Goal: Task Accomplishment & Management: Complete application form

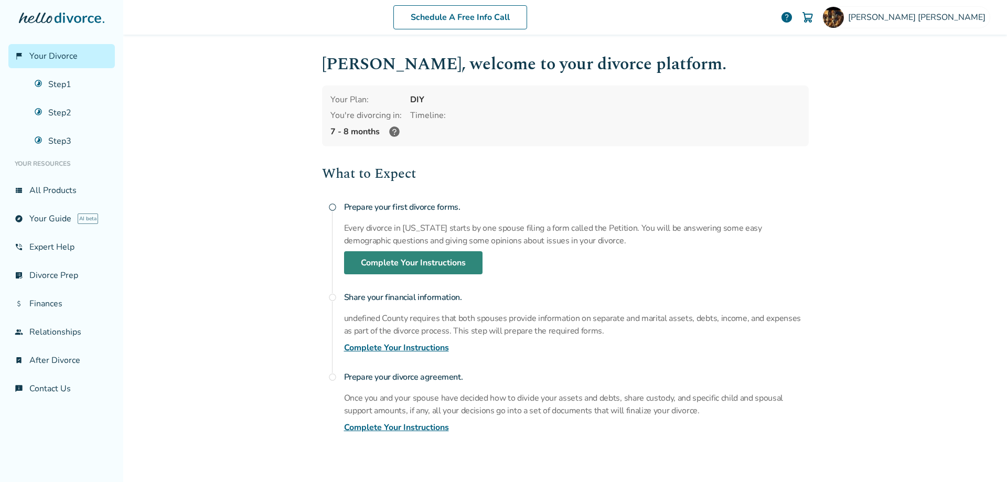
click at [413, 265] on link "Complete Your Instructions" at bounding box center [413, 262] width 139 height 23
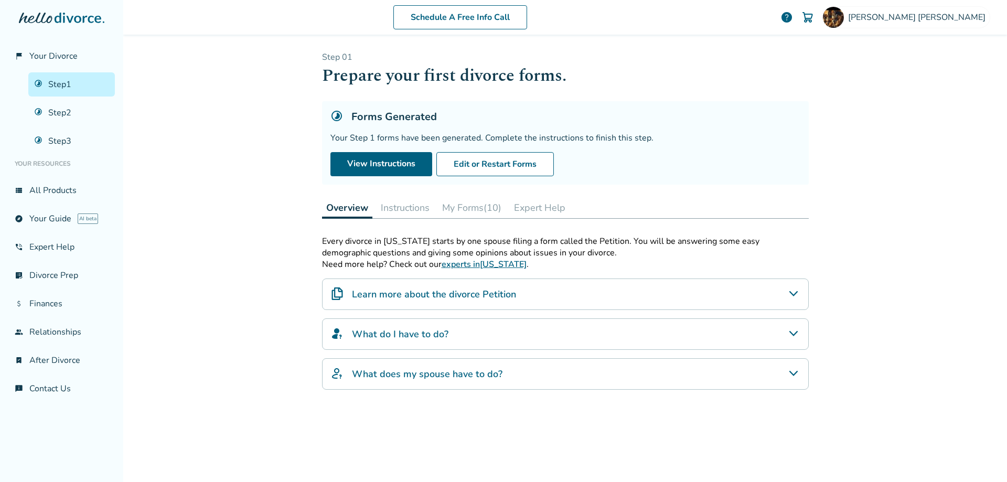
click at [459, 205] on button "My Forms (10)" at bounding box center [472, 207] width 68 height 21
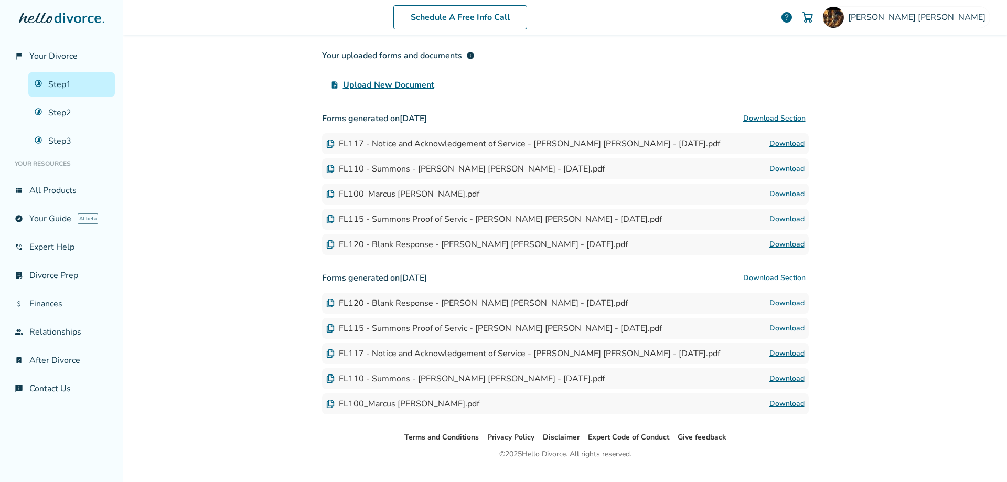
scroll to position [248, 0]
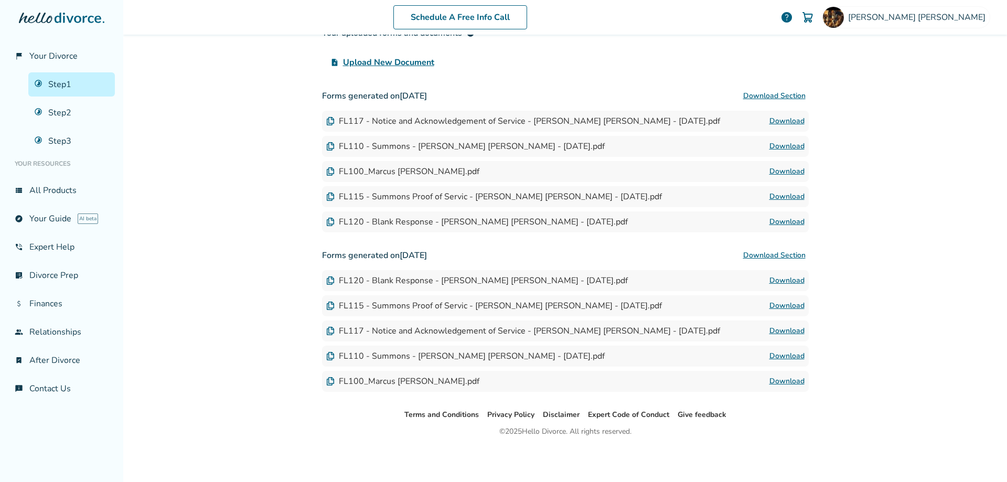
click at [778, 98] on button "Download Section" at bounding box center [774, 96] width 69 height 21
click at [776, 93] on button "Download Section" at bounding box center [774, 96] width 69 height 21
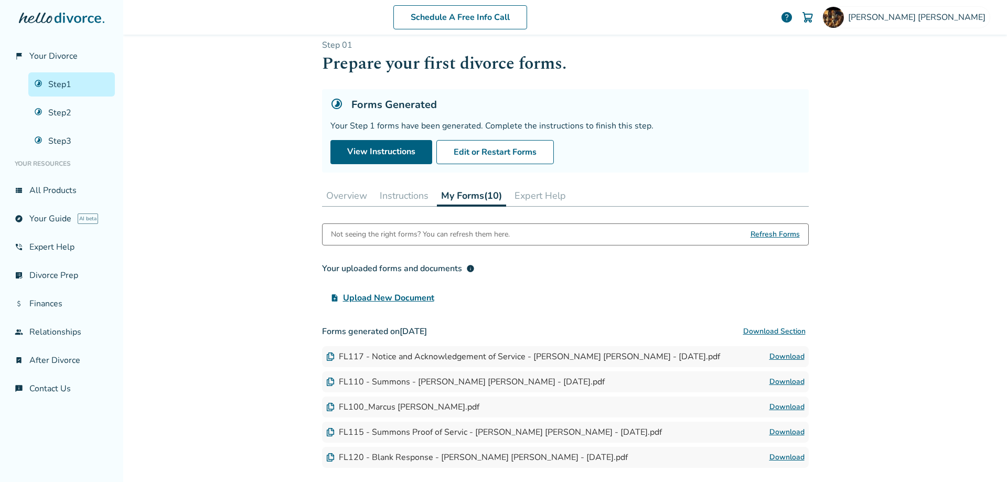
scroll to position [4, 0]
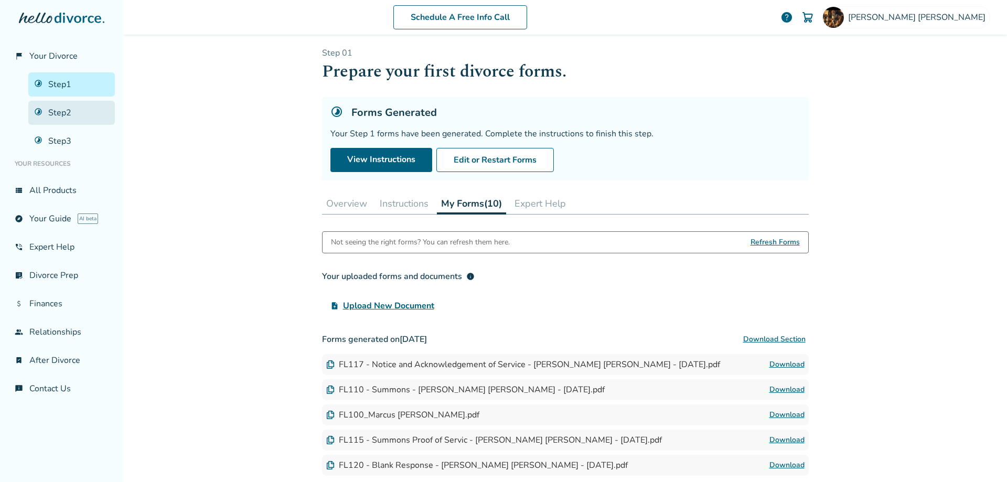
click at [59, 107] on link "Step 2" at bounding box center [71, 113] width 87 height 24
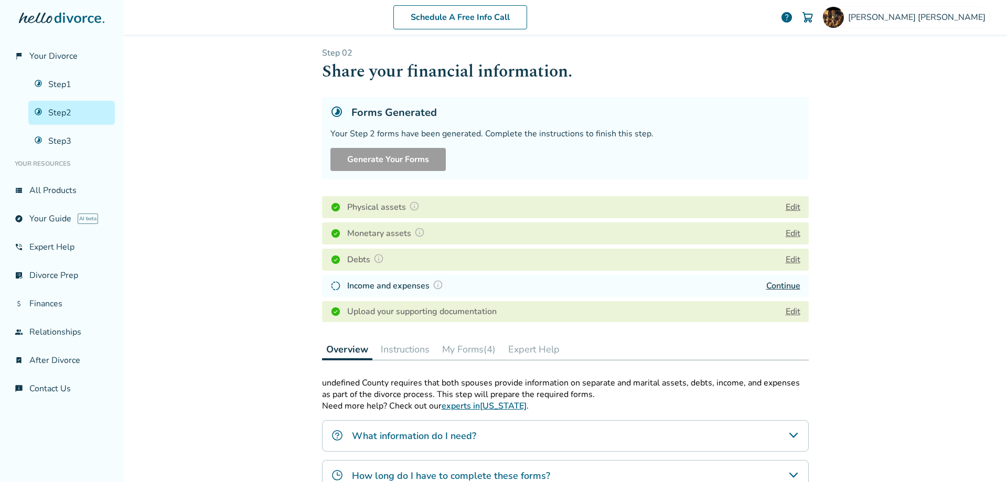
click at [787, 284] on link "Continue" at bounding box center [784, 286] width 34 height 12
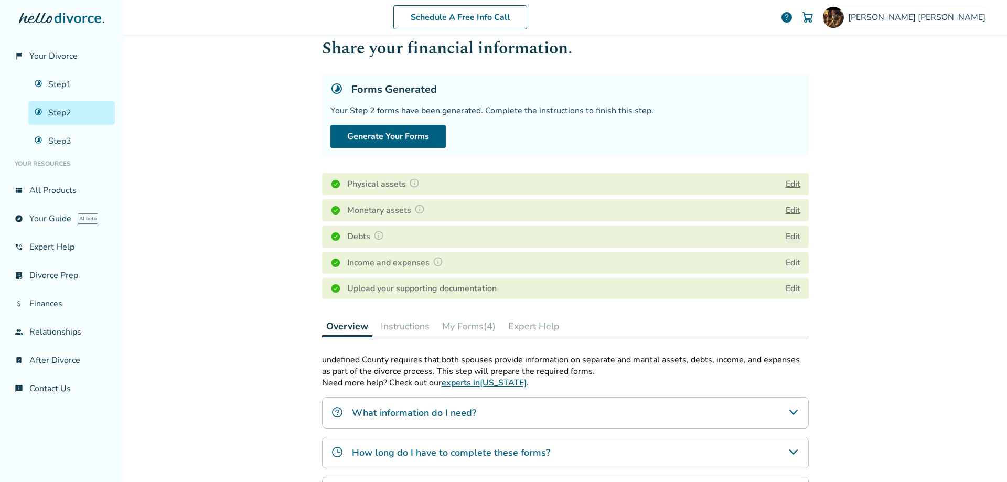
scroll to position [27, 0]
click at [384, 134] on button "Generate Your Forms" at bounding box center [388, 136] width 115 height 23
click at [399, 328] on button "Instructions" at bounding box center [405, 326] width 57 height 21
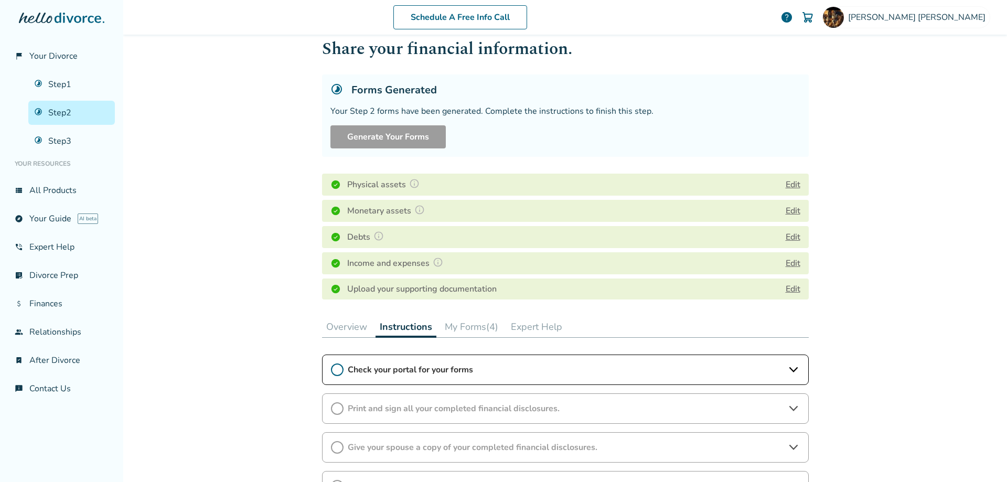
click at [333, 368] on icon at bounding box center [337, 370] width 13 height 13
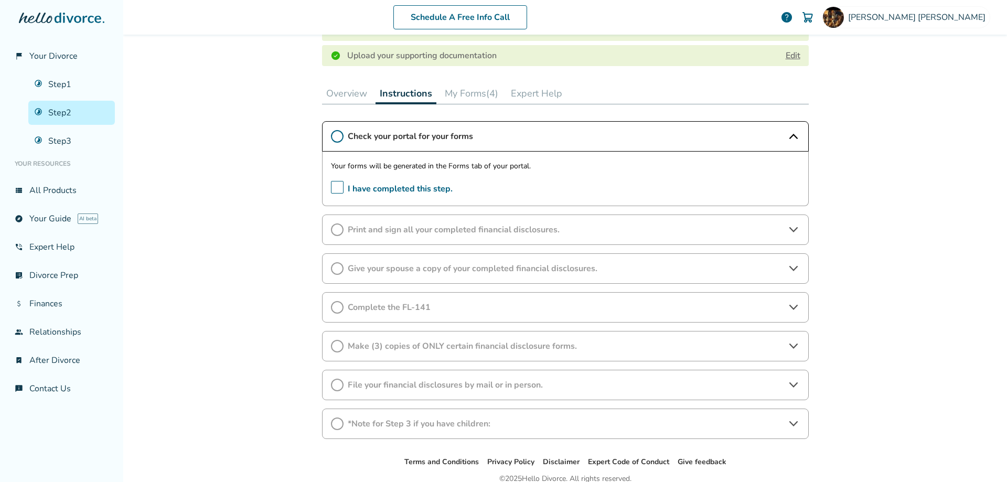
scroll to position [282, 0]
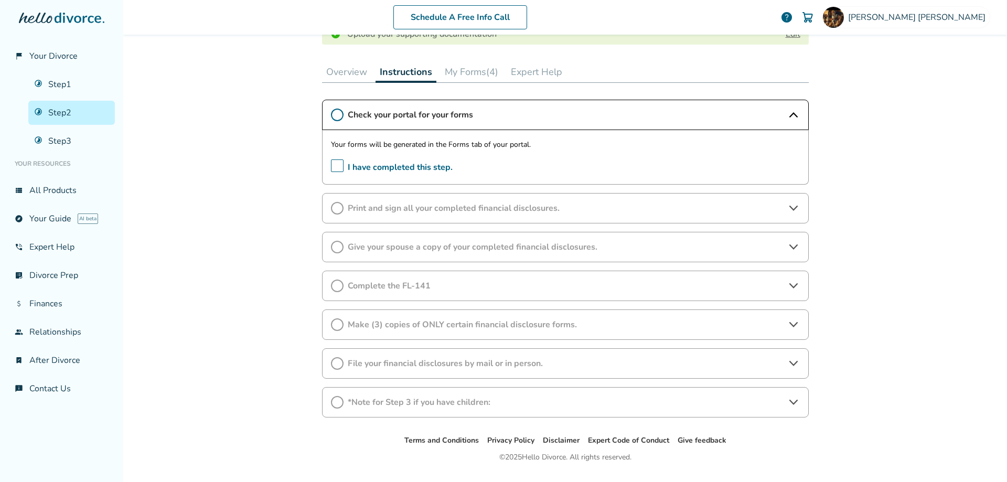
click at [336, 165] on span "I have completed this step." at bounding box center [392, 168] width 122 height 16
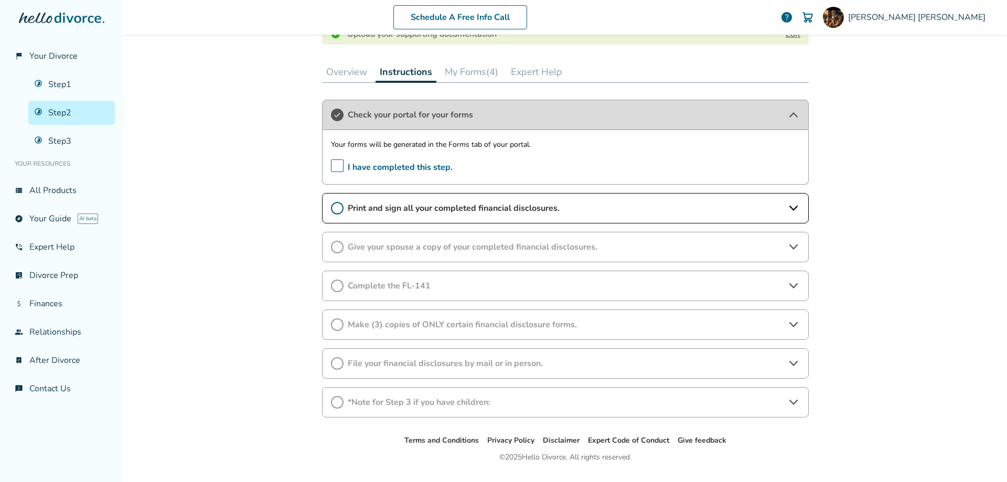
click at [335, 163] on span "I have completed this step." at bounding box center [392, 168] width 122 height 16
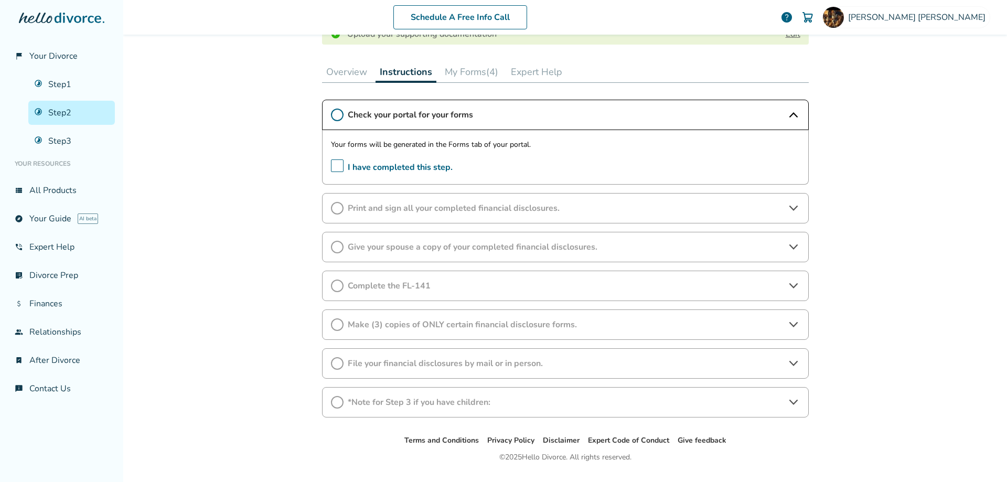
scroll to position [0, 0]
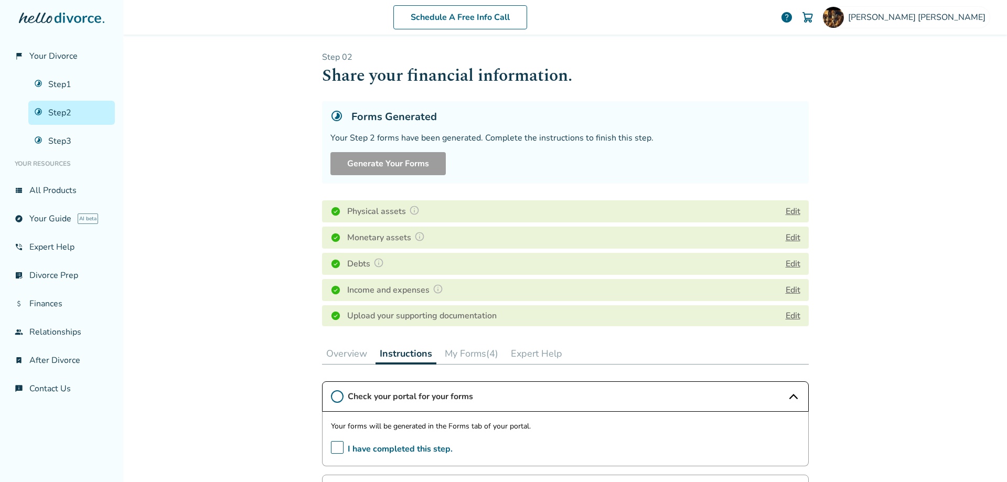
click at [386, 179] on div "Forms Generated Your Step 2 forms have been generated. Complete the instruction…" at bounding box center [565, 142] width 487 height 82
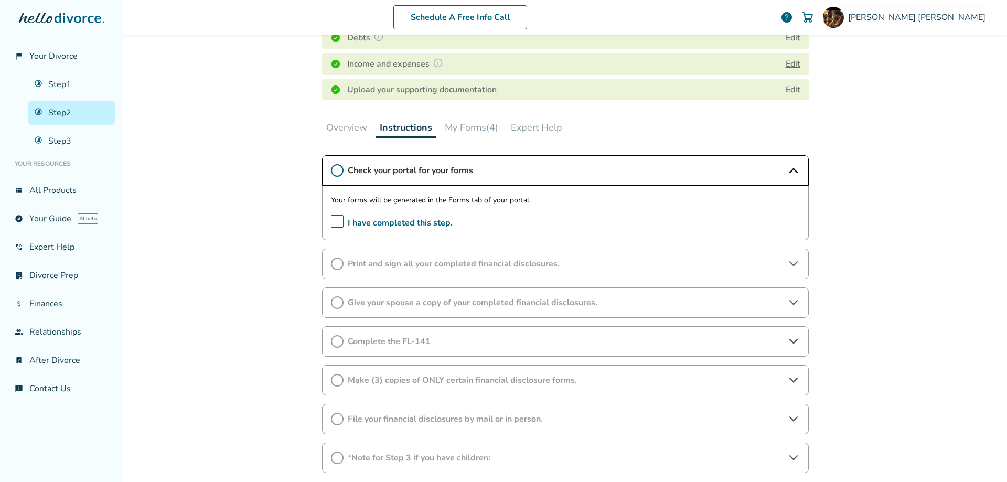
scroll to position [228, 0]
click at [336, 167] on icon at bounding box center [337, 169] width 13 height 13
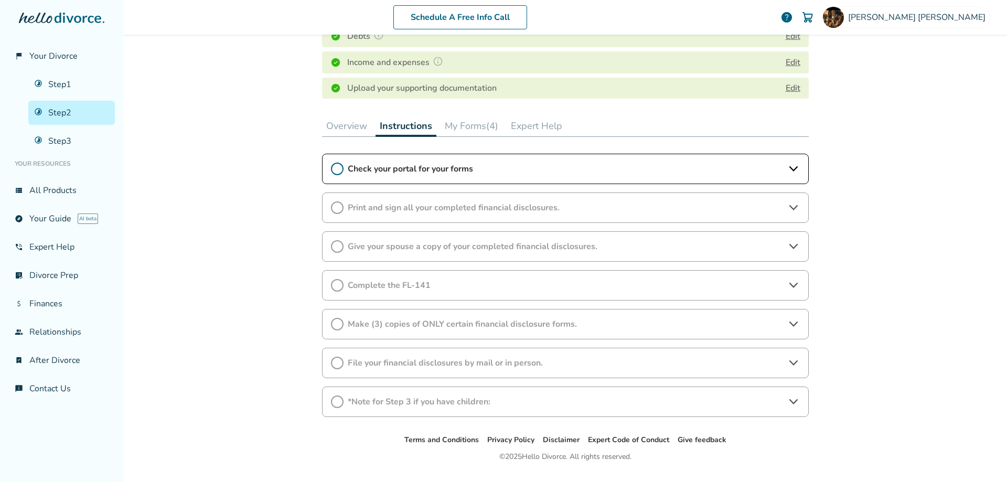
click at [336, 167] on icon at bounding box center [337, 169] width 13 height 13
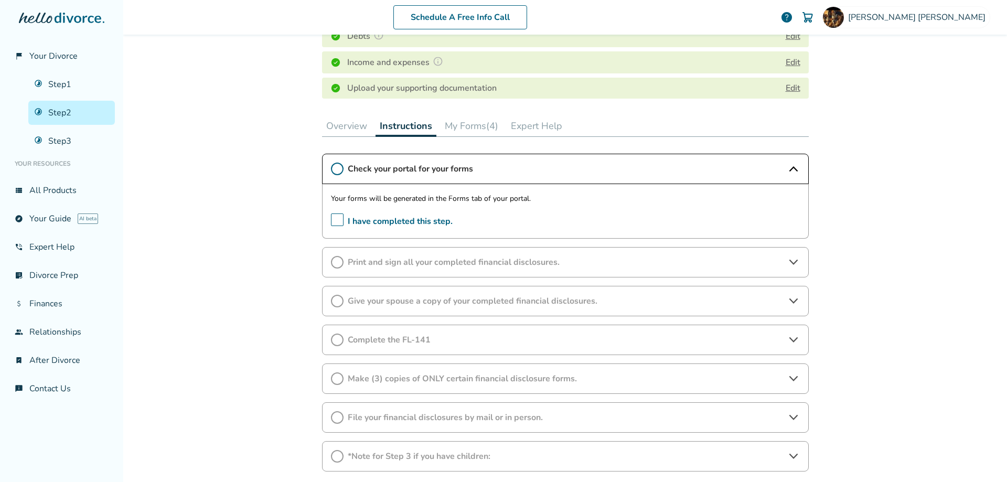
click at [332, 221] on span "I have completed this step." at bounding box center [392, 222] width 122 height 16
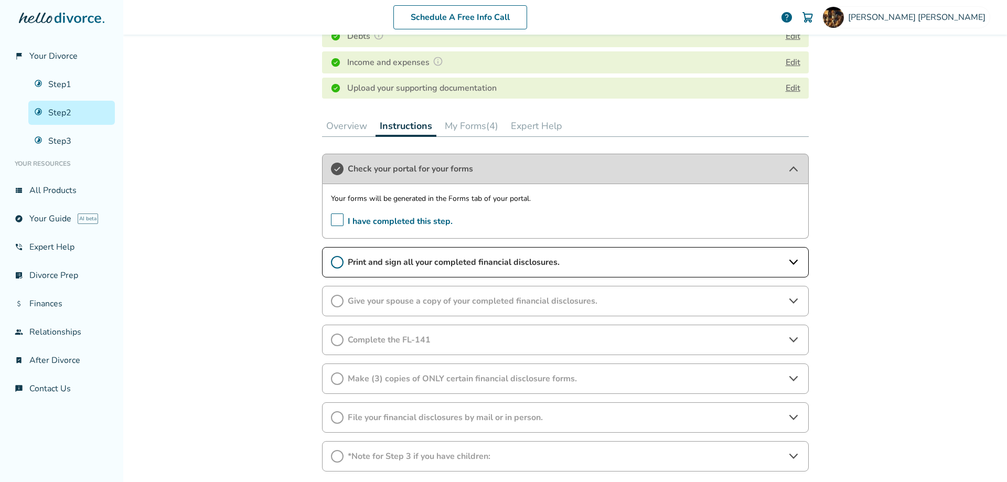
click at [334, 260] on icon at bounding box center [337, 262] width 13 height 13
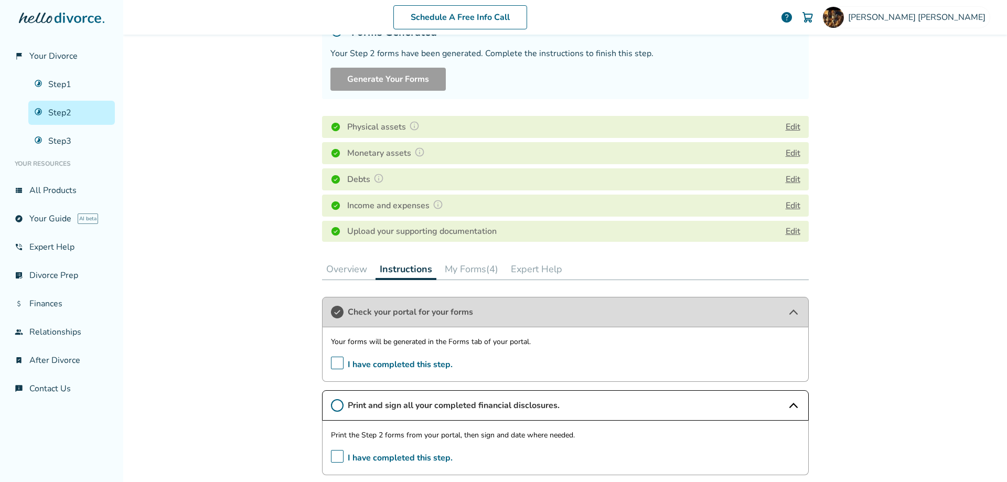
scroll to position [0, 0]
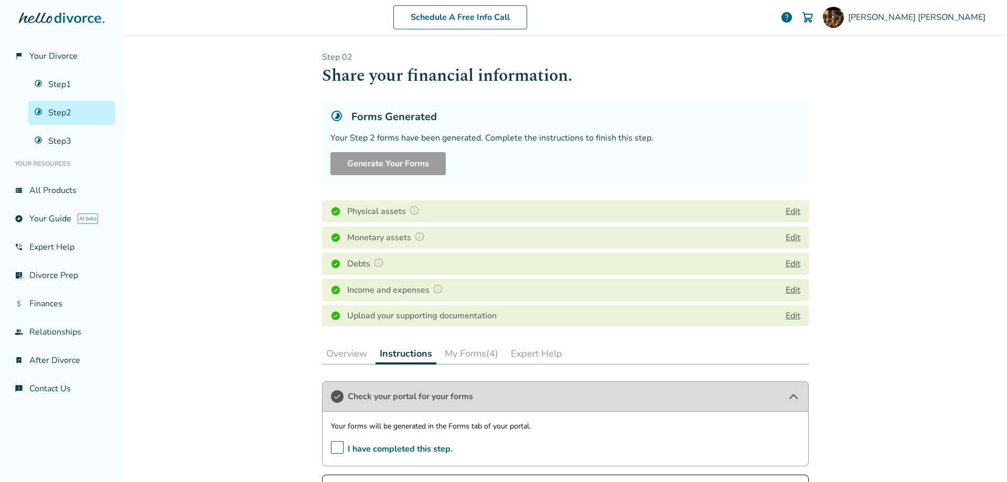
click at [56, 113] on link "Step 2" at bounding box center [71, 113] width 87 height 24
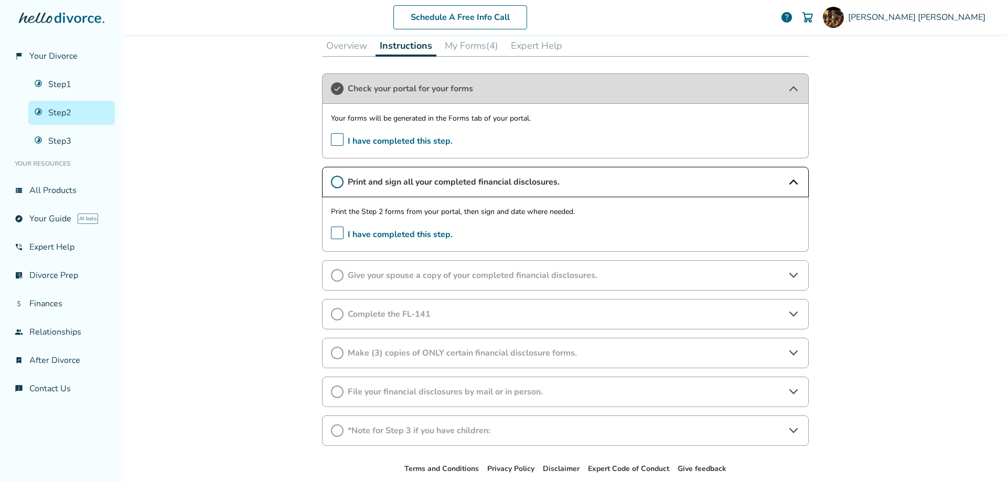
scroll to position [311, 0]
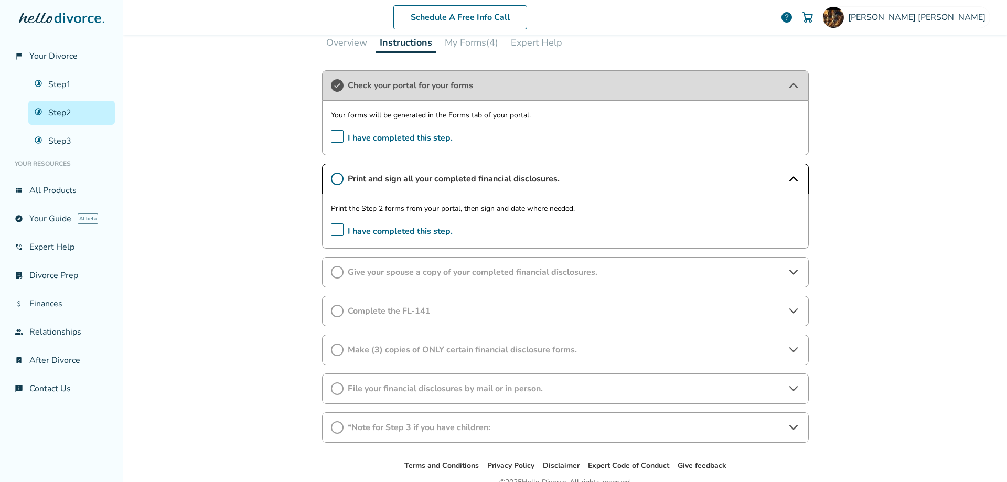
click at [333, 229] on span "I have completed this step." at bounding box center [392, 232] width 122 height 16
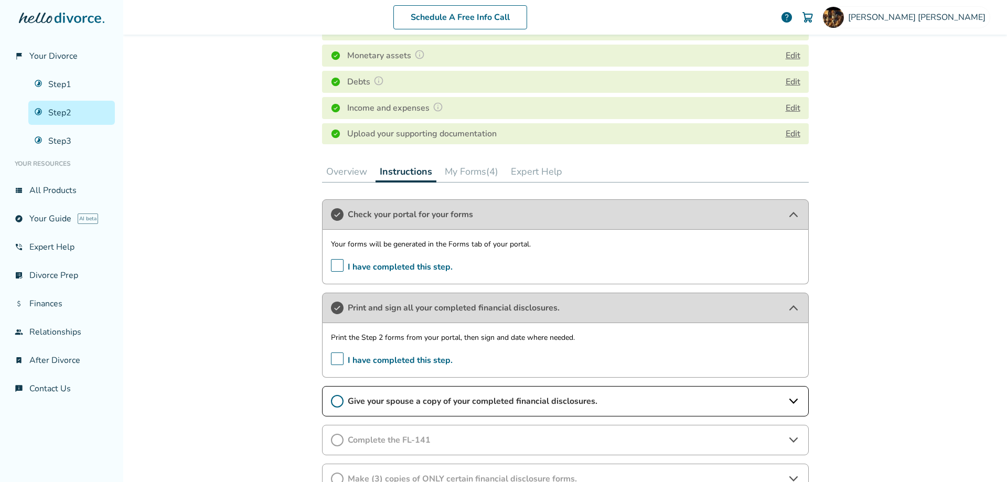
scroll to position [0, 0]
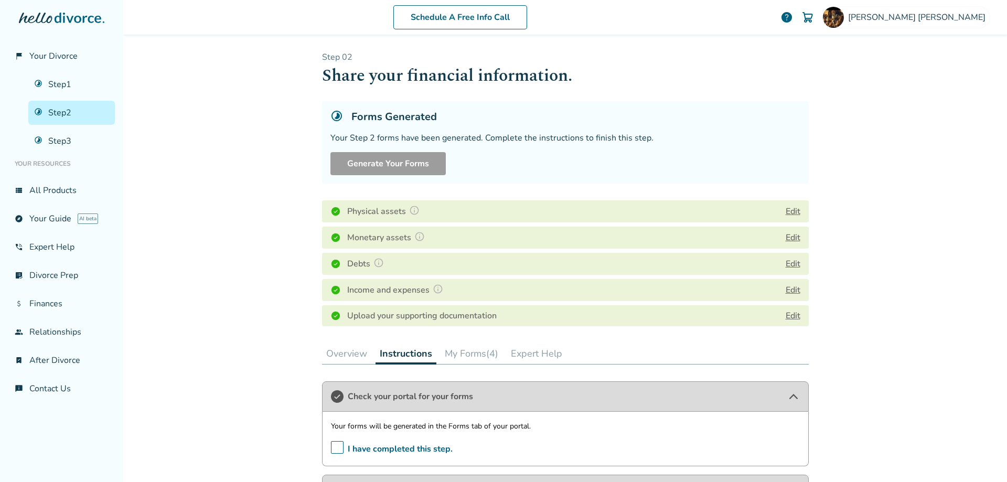
click at [55, 115] on link "Step 2" at bounding box center [71, 113] width 87 height 24
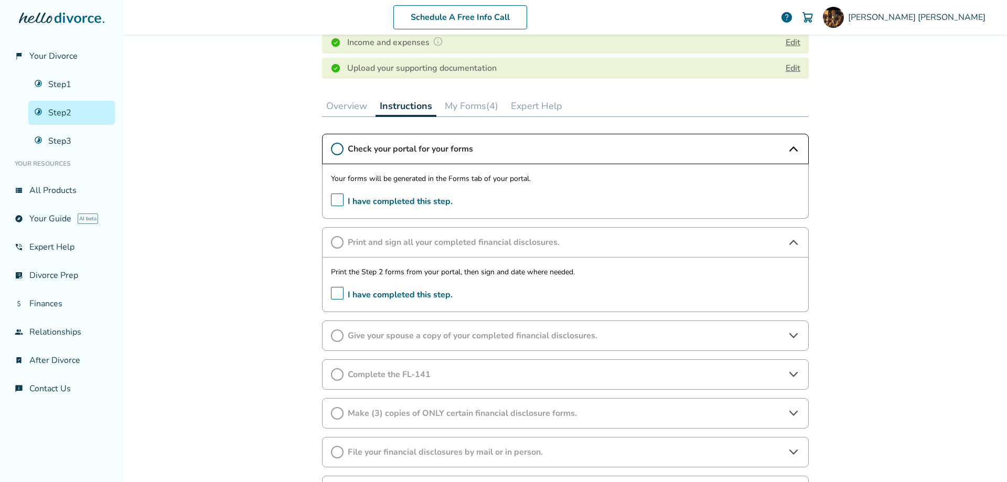
scroll to position [253, 0]
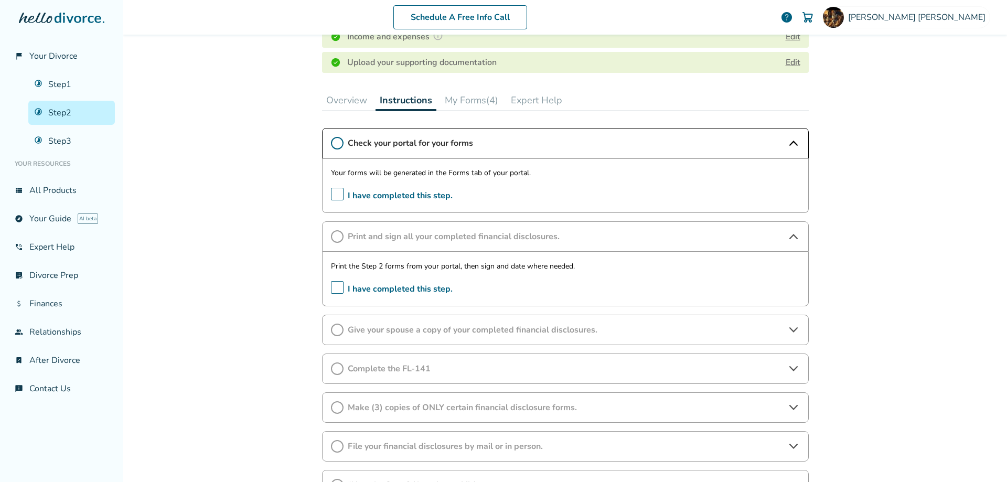
click at [336, 142] on icon at bounding box center [337, 143] width 13 height 13
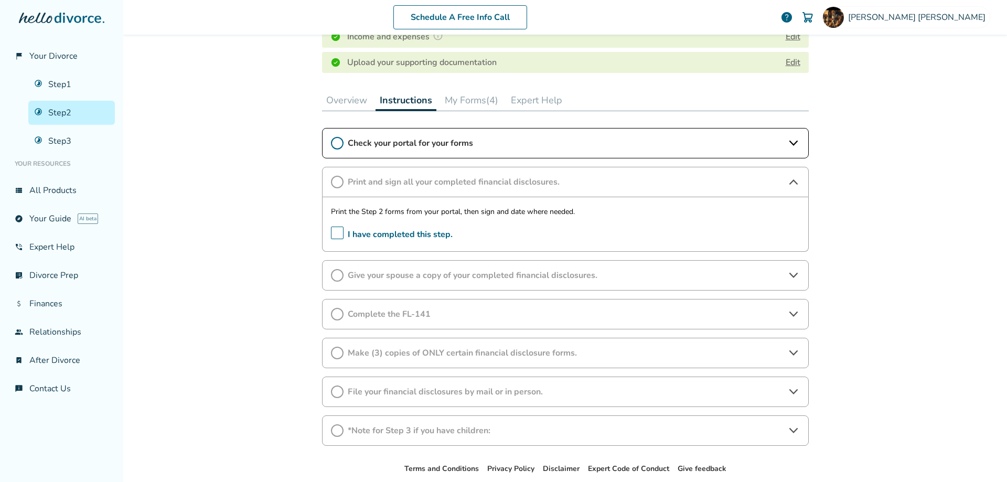
click at [333, 180] on icon at bounding box center [337, 182] width 13 height 13
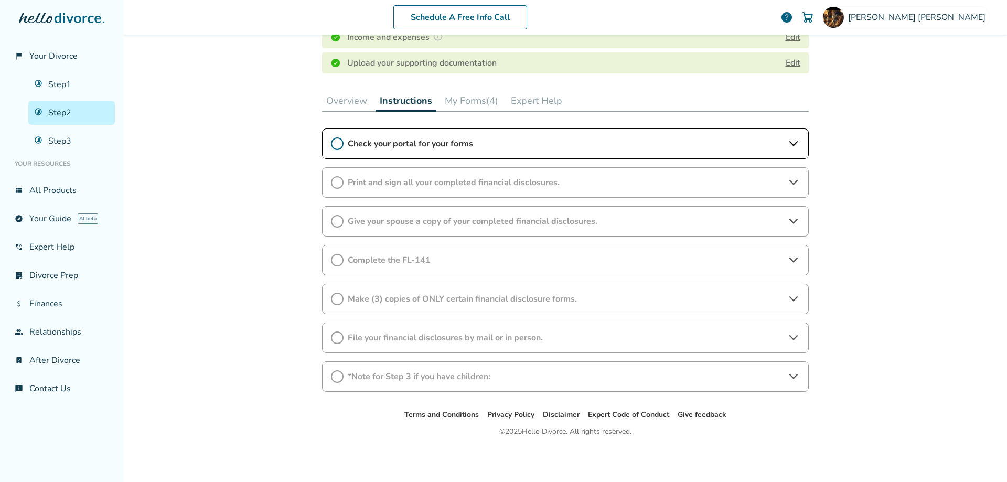
click at [331, 145] on icon at bounding box center [337, 143] width 13 height 13
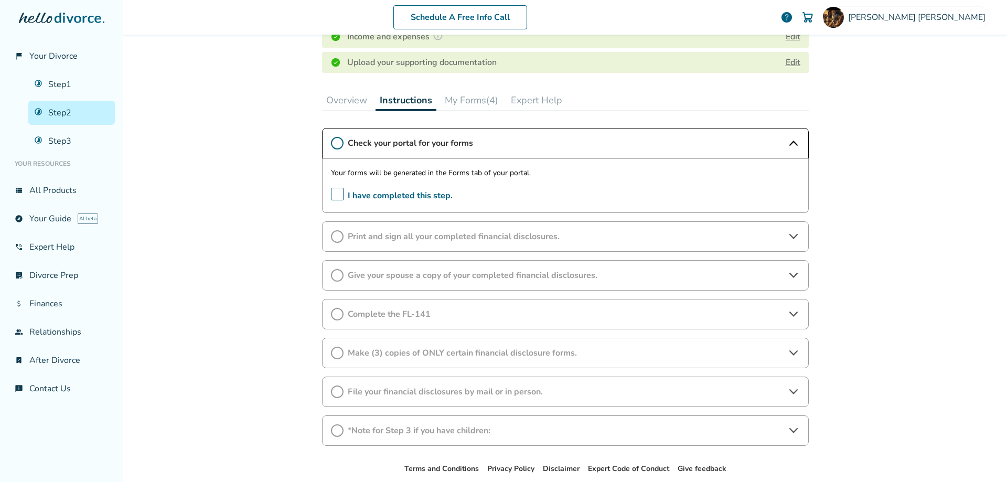
click at [332, 192] on span "I have completed this step." at bounding box center [392, 196] width 122 height 16
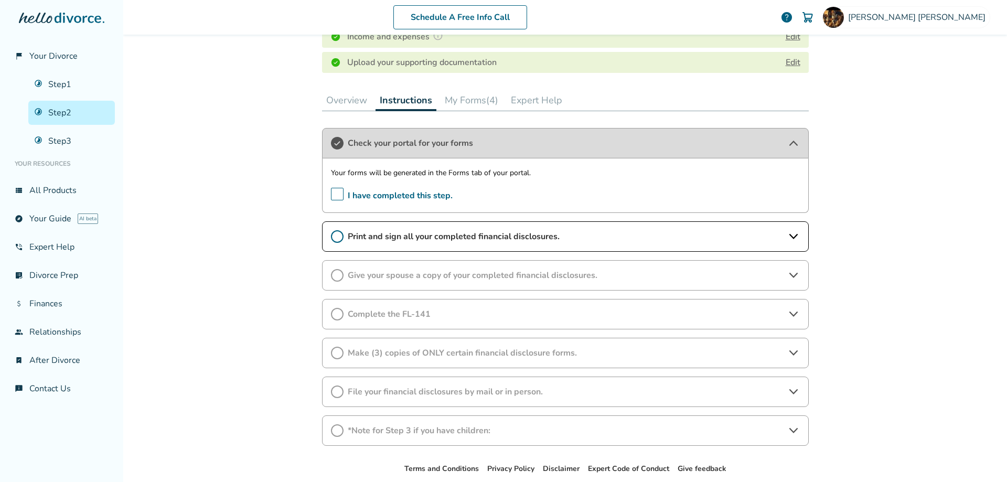
click at [332, 235] on icon at bounding box center [337, 236] width 13 height 13
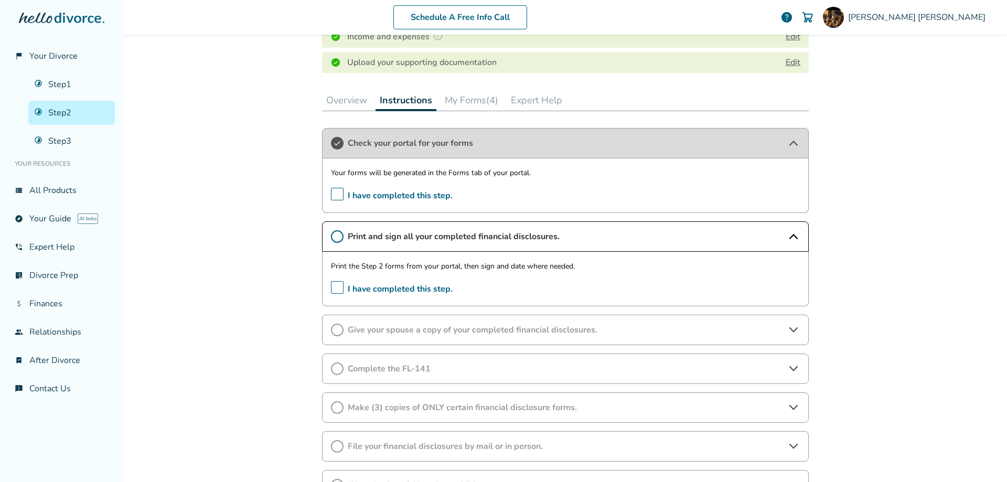
click at [331, 287] on span "I have completed this step." at bounding box center [392, 289] width 122 height 16
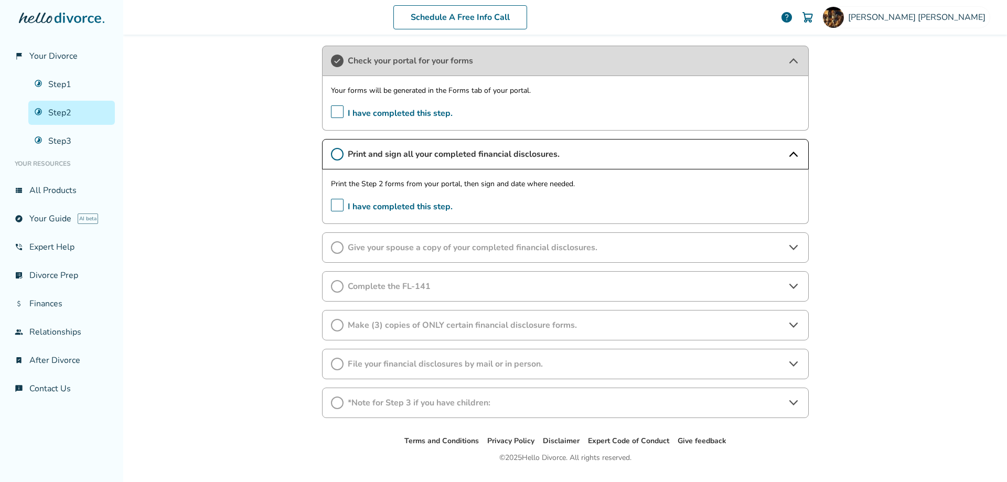
scroll to position [337, 0]
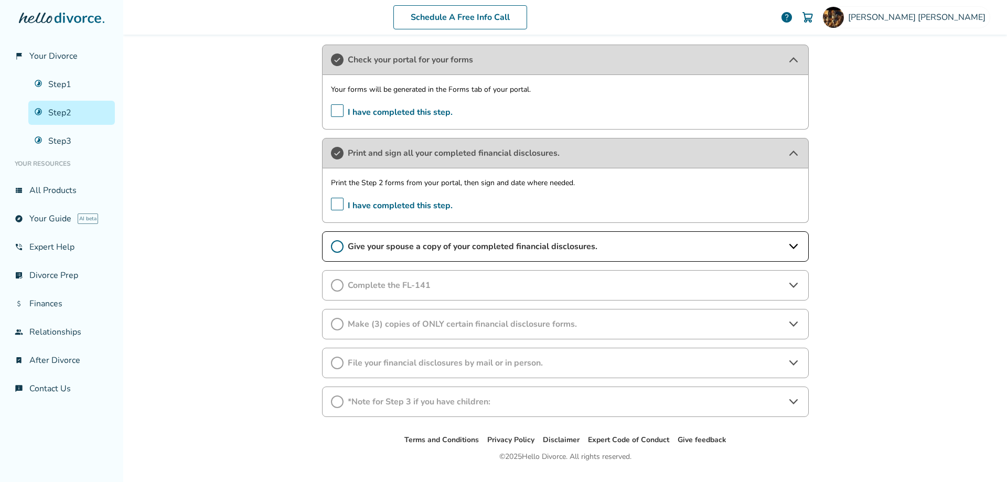
click at [331, 248] on icon at bounding box center [337, 246] width 13 height 13
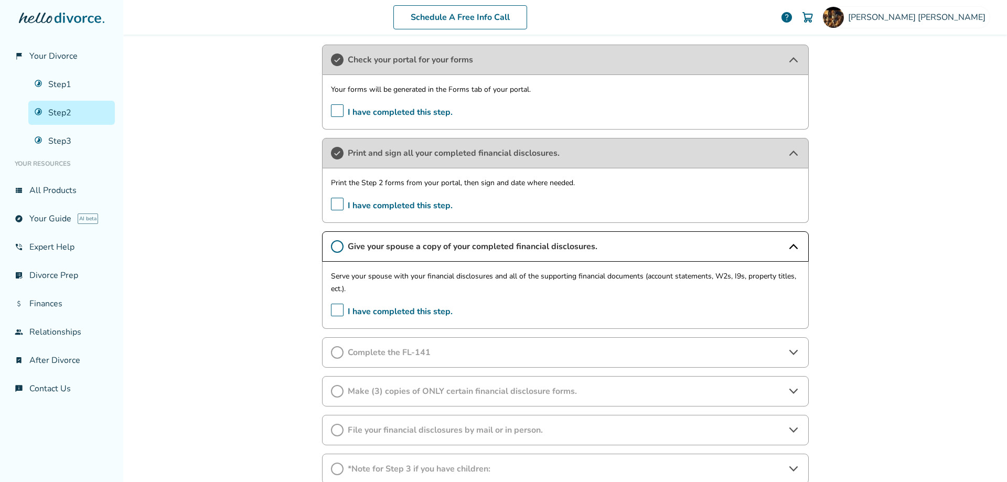
click at [332, 311] on span "I have completed this step." at bounding box center [392, 312] width 122 height 16
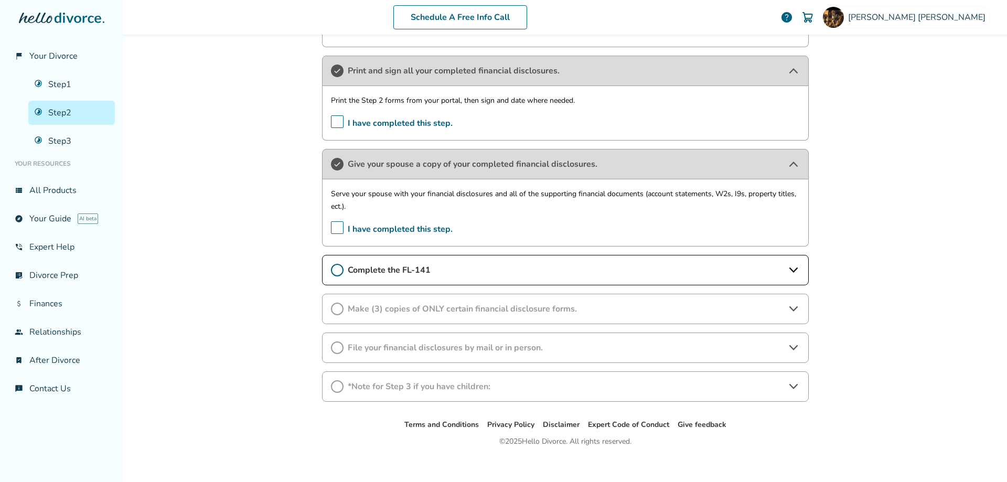
scroll to position [429, 0]
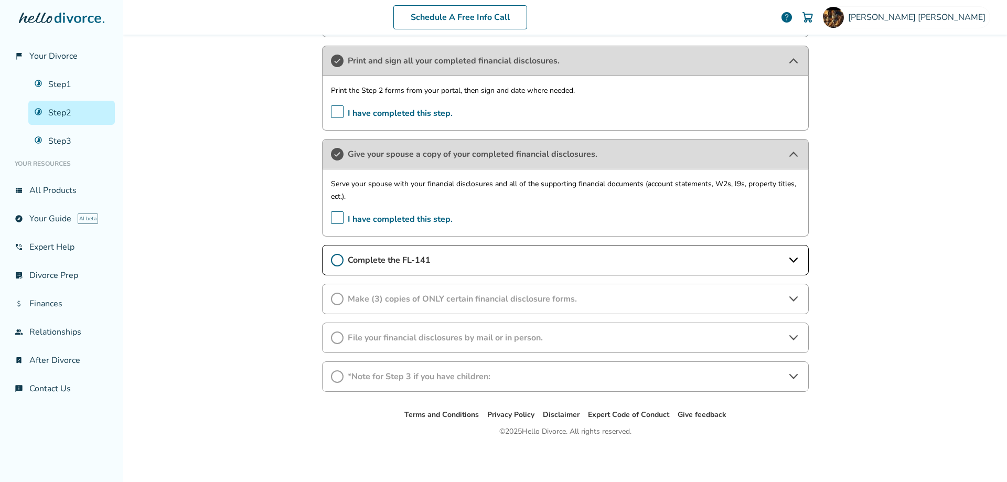
click at [331, 301] on icon at bounding box center [337, 299] width 13 height 13
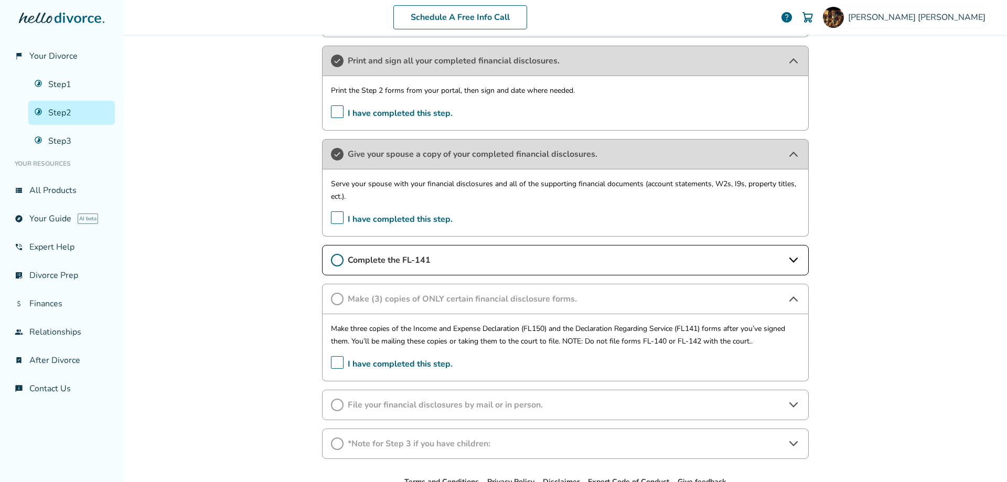
click at [333, 300] on icon at bounding box center [337, 299] width 13 height 13
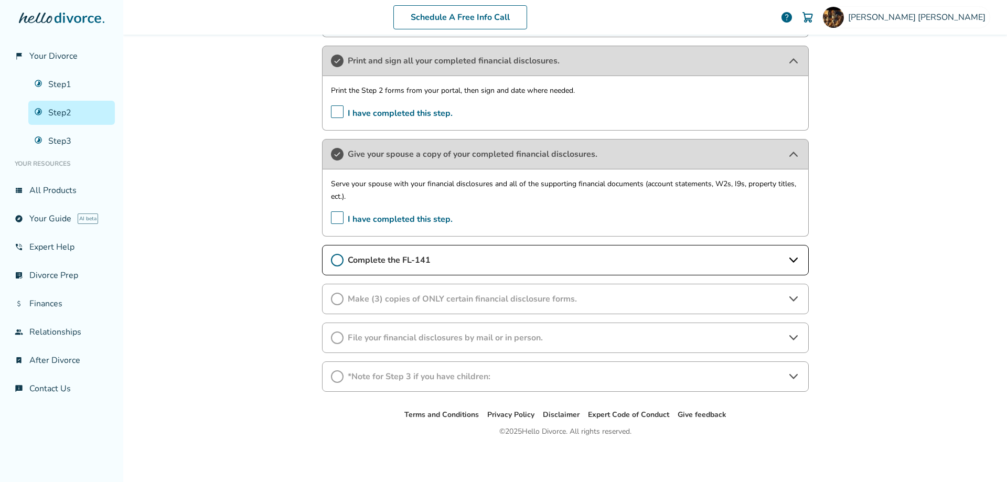
click at [333, 300] on icon at bounding box center [337, 299] width 13 height 13
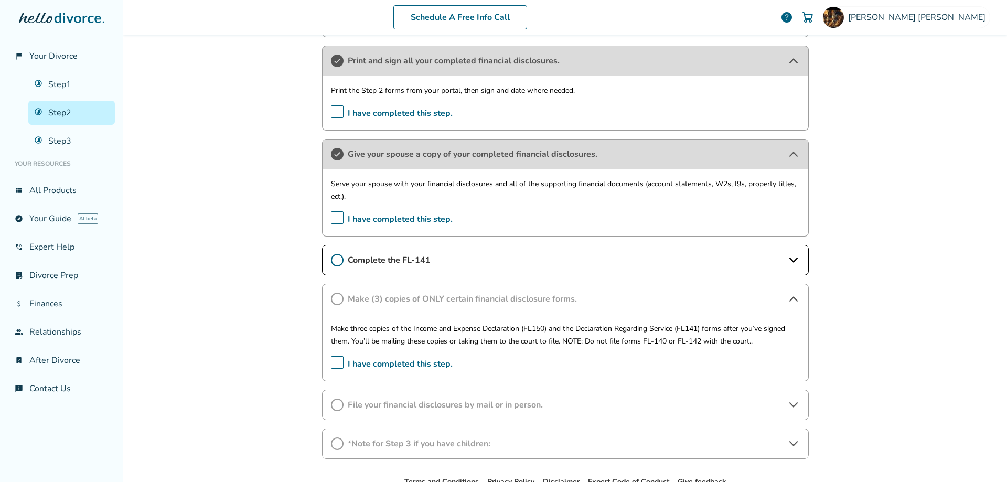
click at [333, 359] on span "I have completed this step." at bounding box center [392, 364] width 122 height 16
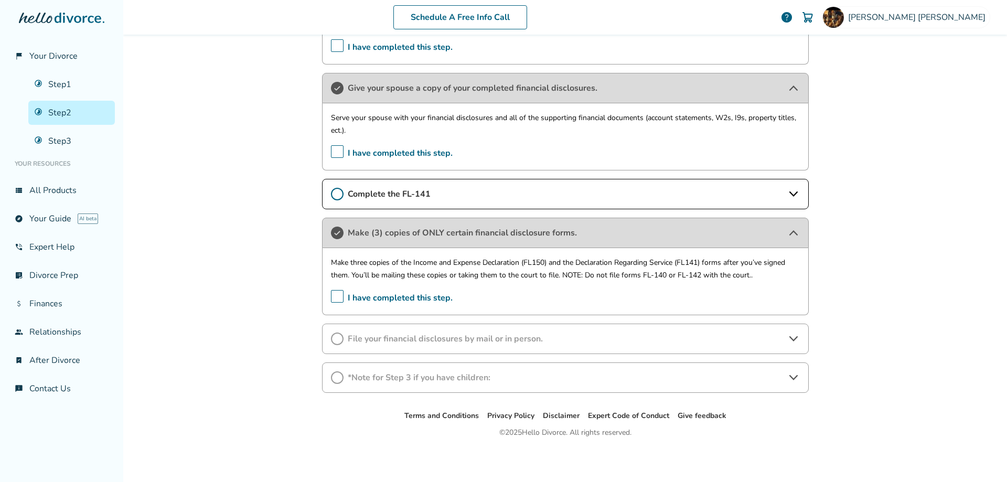
scroll to position [496, 0]
click at [789, 335] on icon at bounding box center [794, 338] width 13 height 13
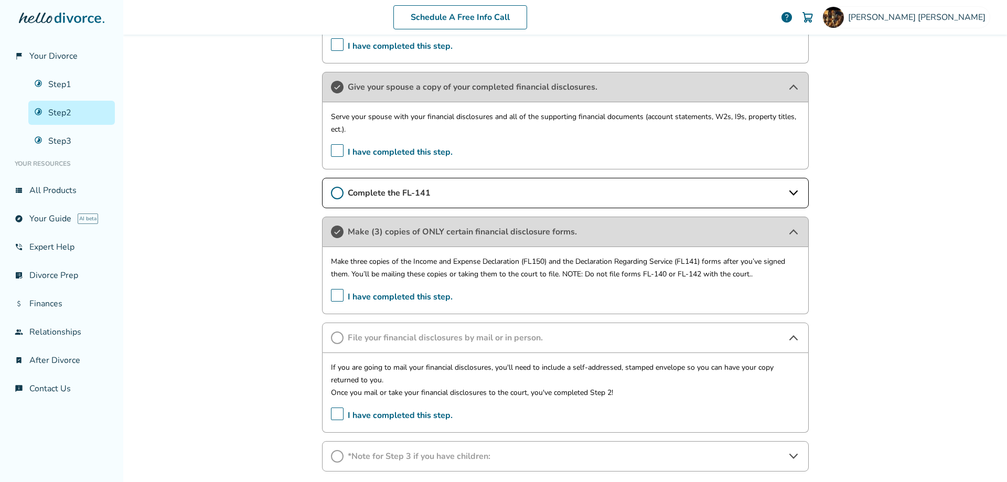
click at [336, 338] on icon at bounding box center [337, 338] width 13 height 13
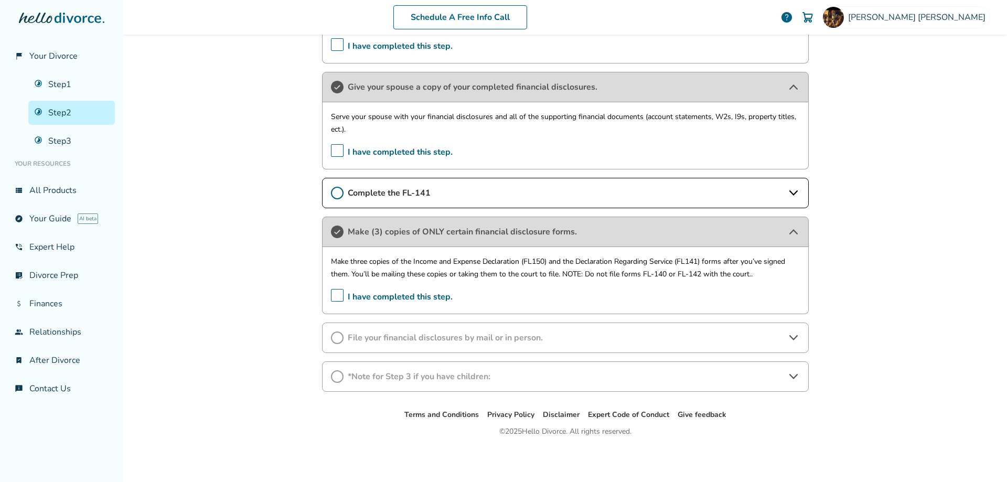
click at [336, 338] on icon at bounding box center [337, 338] width 13 height 13
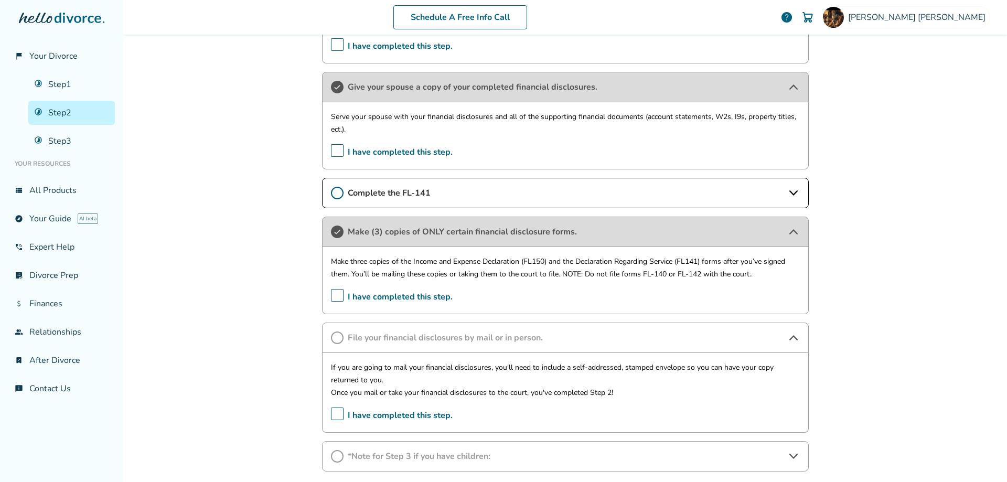
click at [335, 410] on span "I have completed this step." at bounding box center [392, 416] width 122 height 16
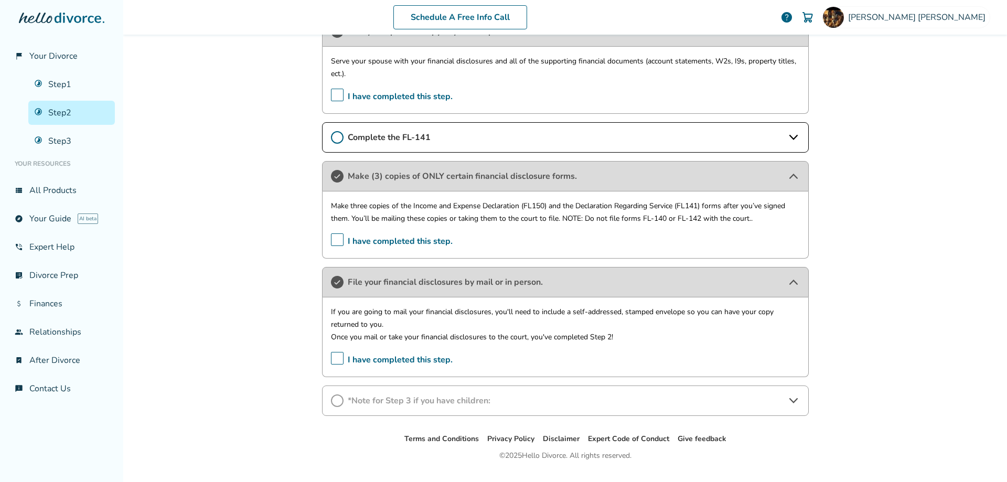
scroll to position [564, 0]
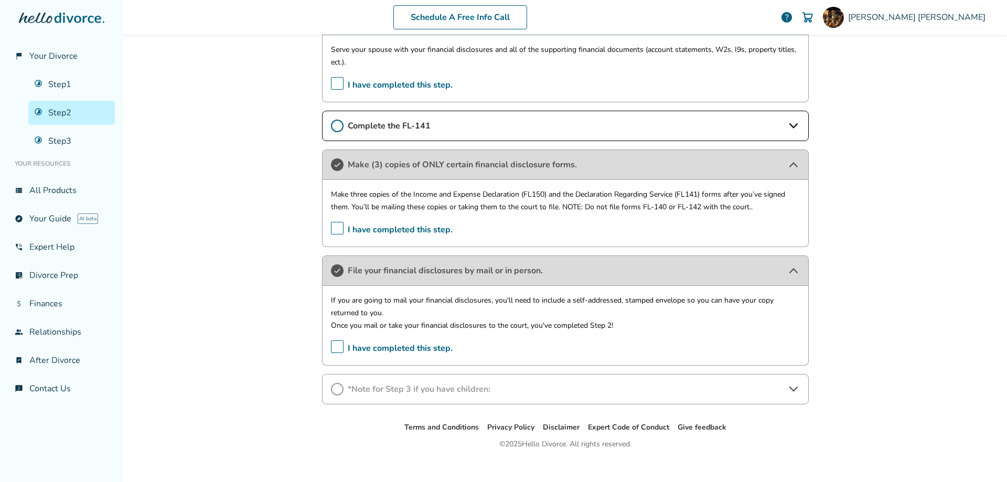
click at [334, 390] on icon at bounding box center [337, 389] width 13 height 13
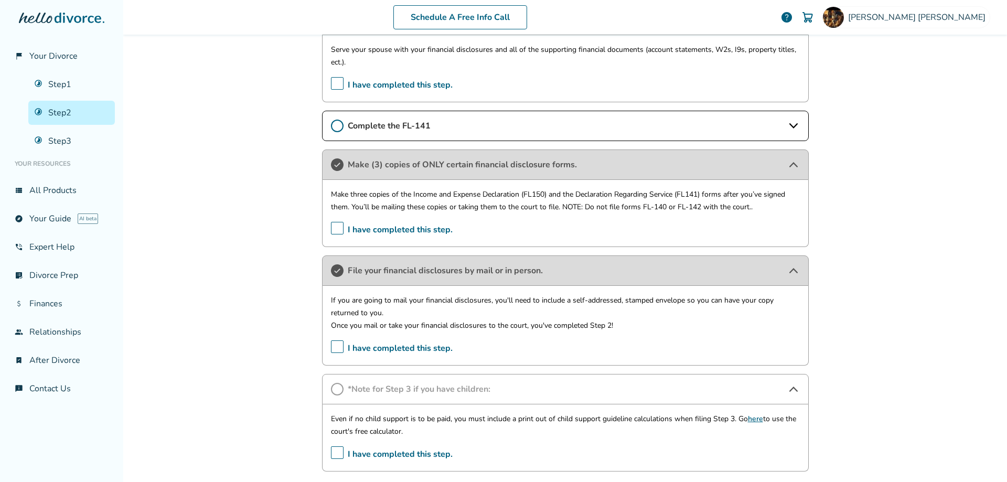
click at [333, 450] on span "I have completed this step." at bounding box center [392, 455] width 122 height 16
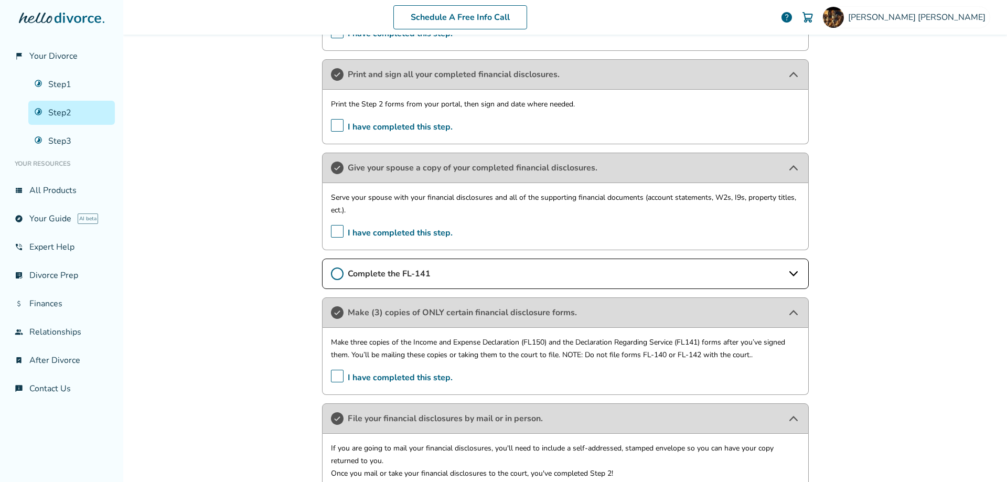
scroll to position [0, 0]
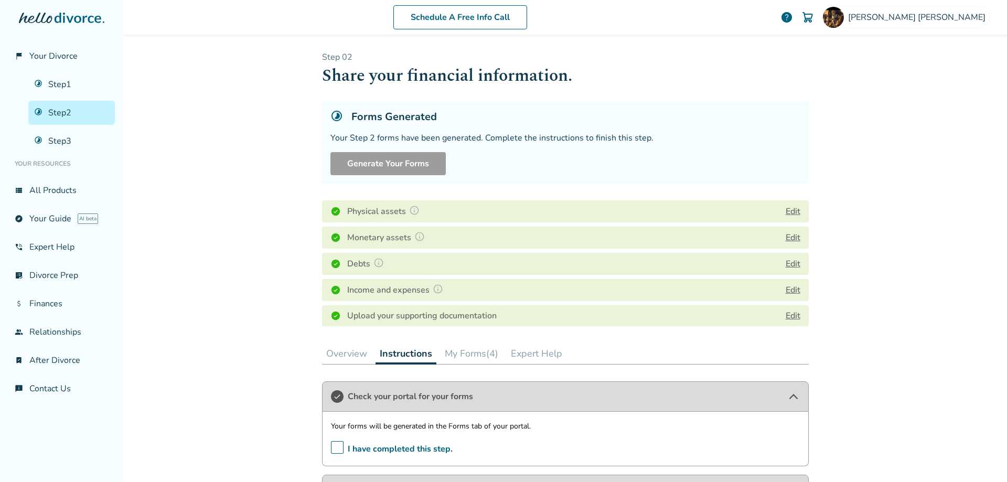
click at [472, 349] on button "My Forms (4)" at bounding box center [472, 353] width 62 height 21
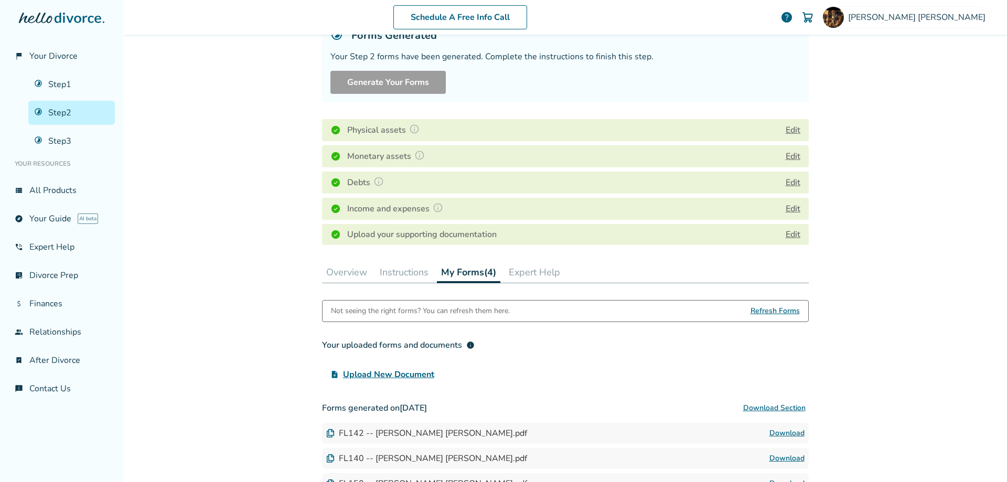
scroll to position [226, 0]
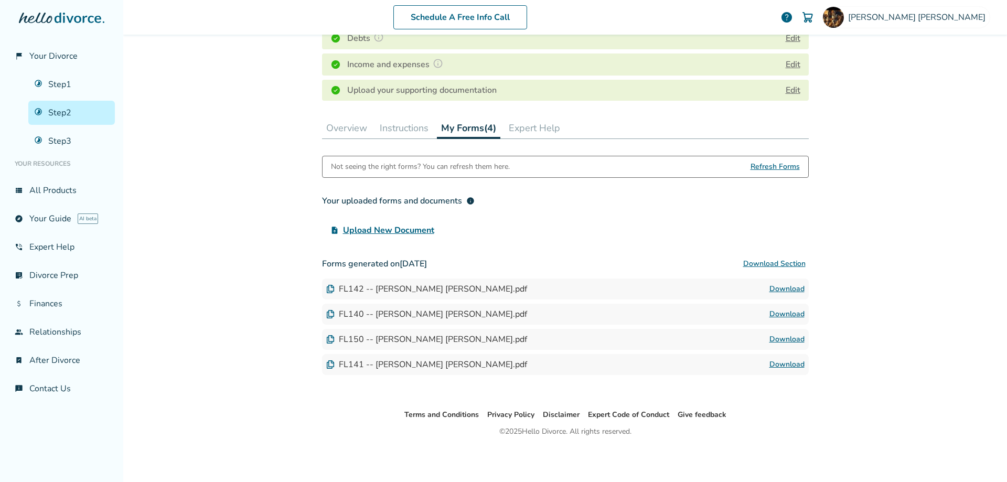
click at [777, 163] on span "Refresh Forms" at bounding box center [775, 166] width 49 height 21
click at [771, 262] on button "Download Section" at bounding box center [774, 263] width 69 height 21
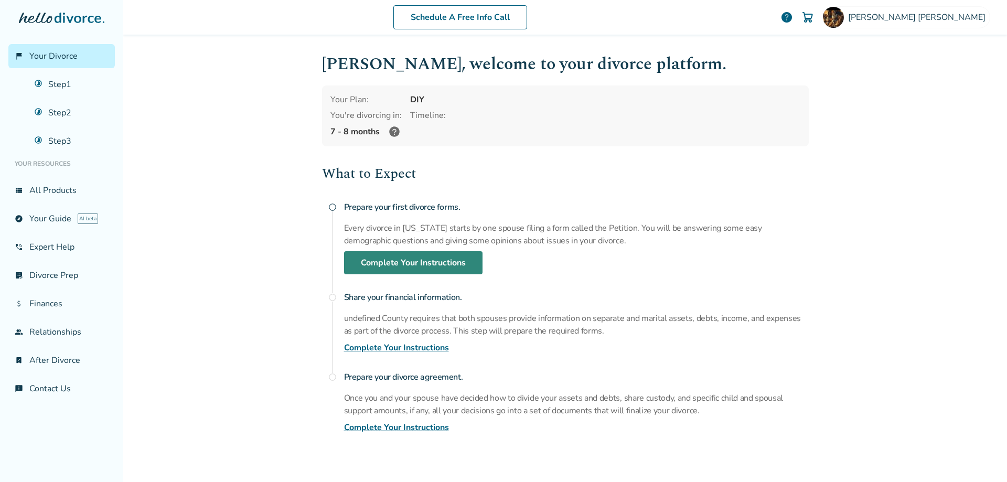
click at [416, 262] on link "Complete Your Instructions" at bounding box center [413, 262] width 139 height 23
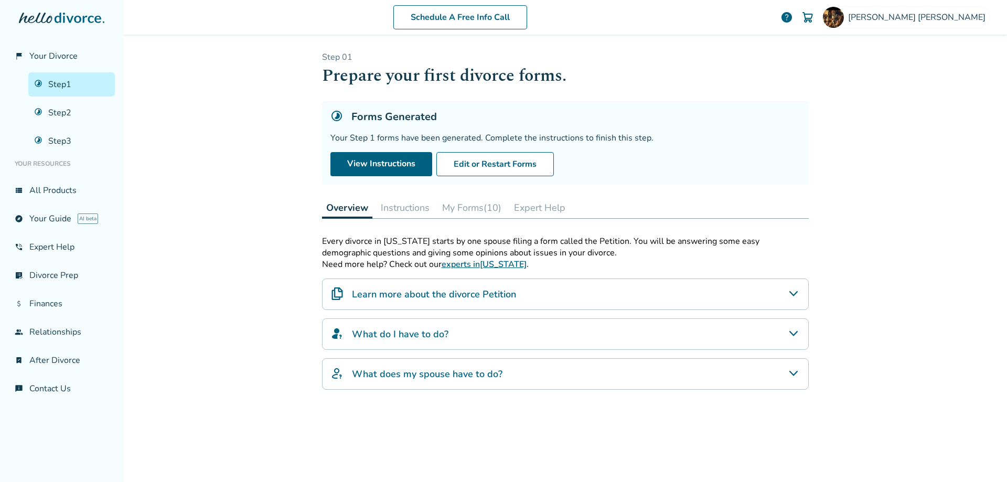
click at [472, 205] on button "My Forms (10)" at bounding box center [472, 207] width 68 height 21
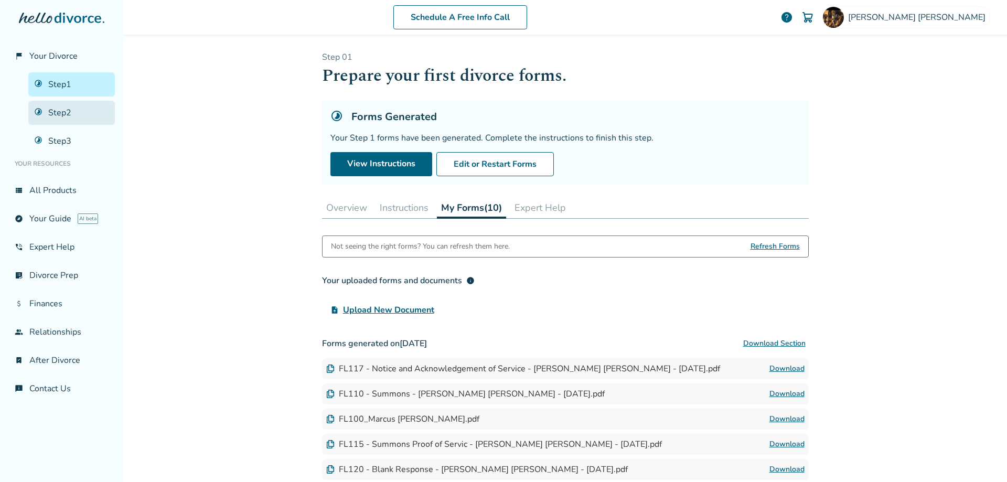
click at [55, 110] on link "Step 2" at bounding box center [71, 113] width 87 height 24
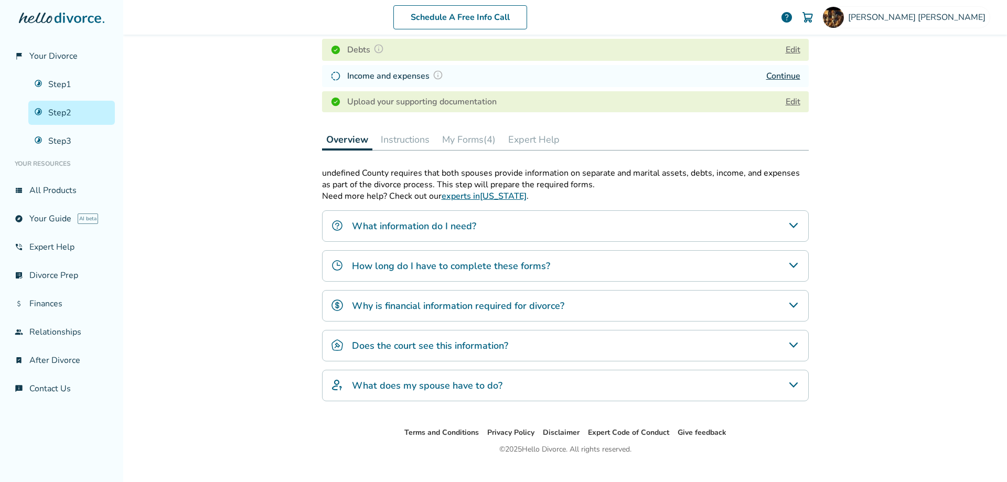
scroll to position [215, 0]
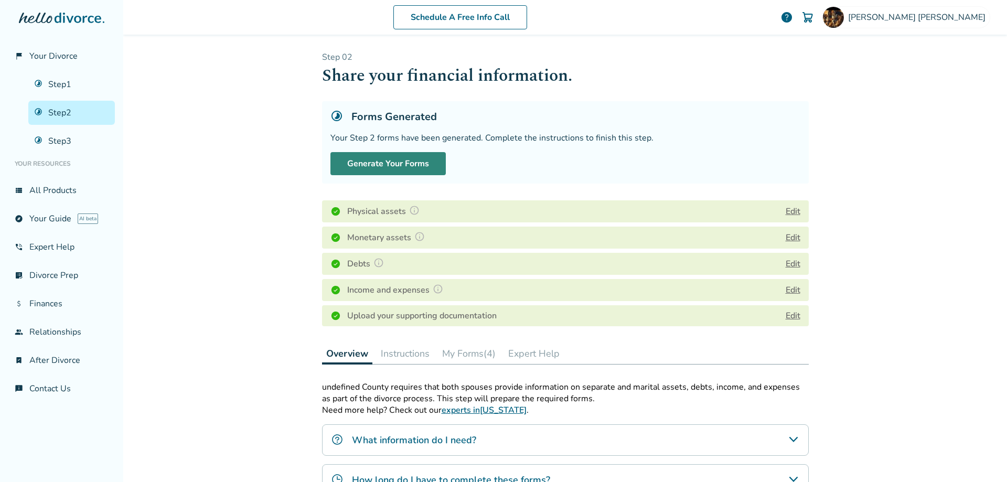
click at [391, 160] on button "Generate Your Forms" at bounding box center [388, 163] width 115 height 23
click at [465, 355] on button "My Forms (4)" at bounding box center [469, 353] width 62 height 21
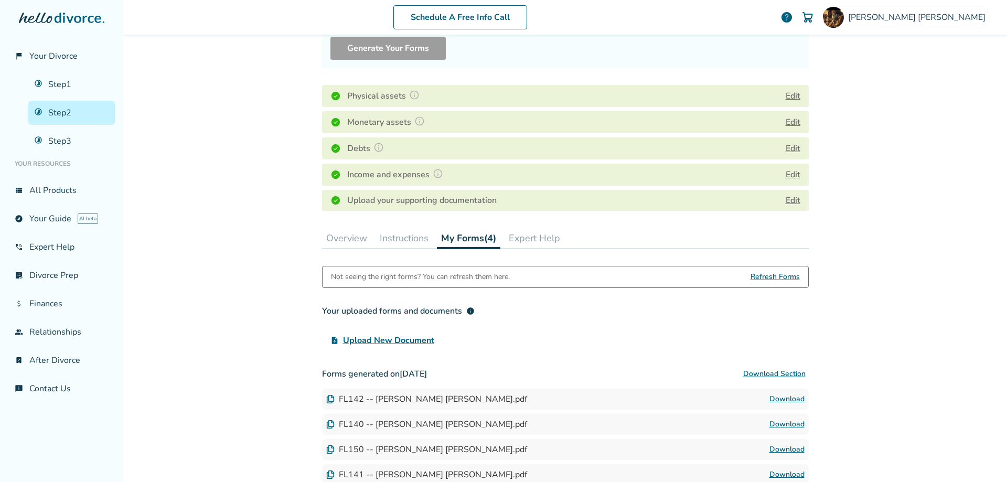
scroll to position [226, 0]
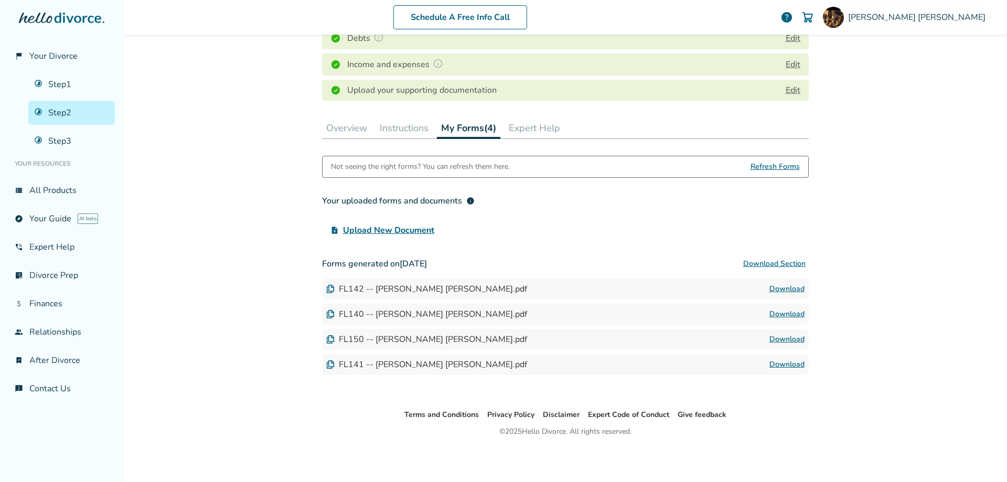
click at [768, 264] on button "Download Section" at bounding box center [774, 263] width 69 height 21
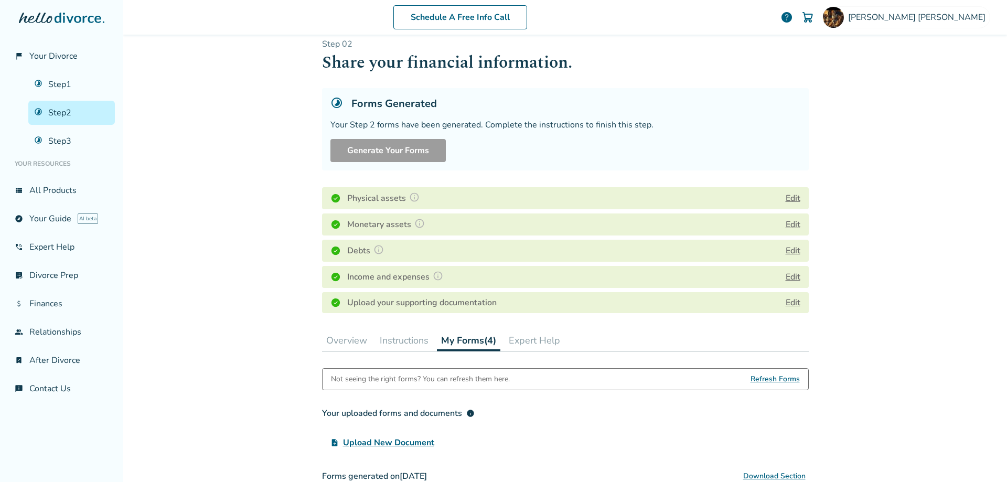
scroll to position [0, 0]
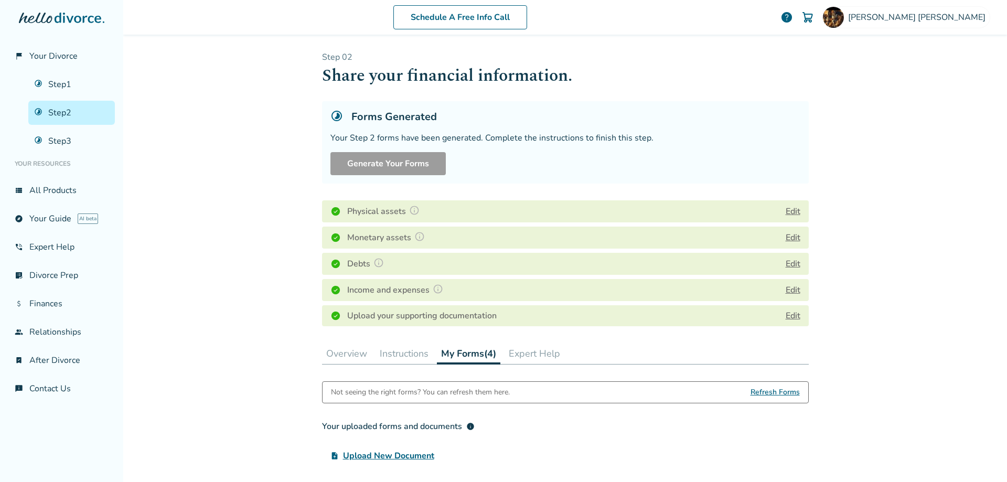
click at [788, 211] on button "Edit" at bounding box center [793, 211] width 15 height 13
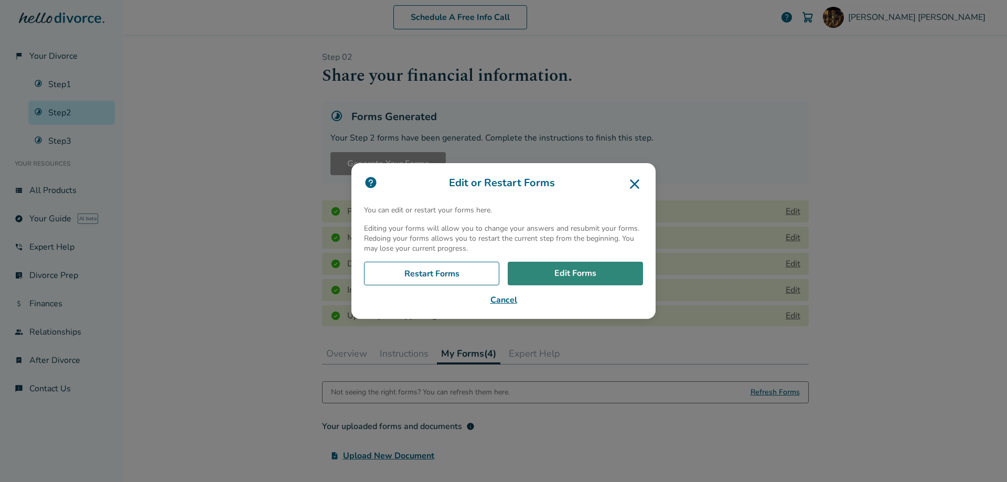
click at [573, 276] on link "Edit Forms" at bounding box center [575, 274] width 135 height 24
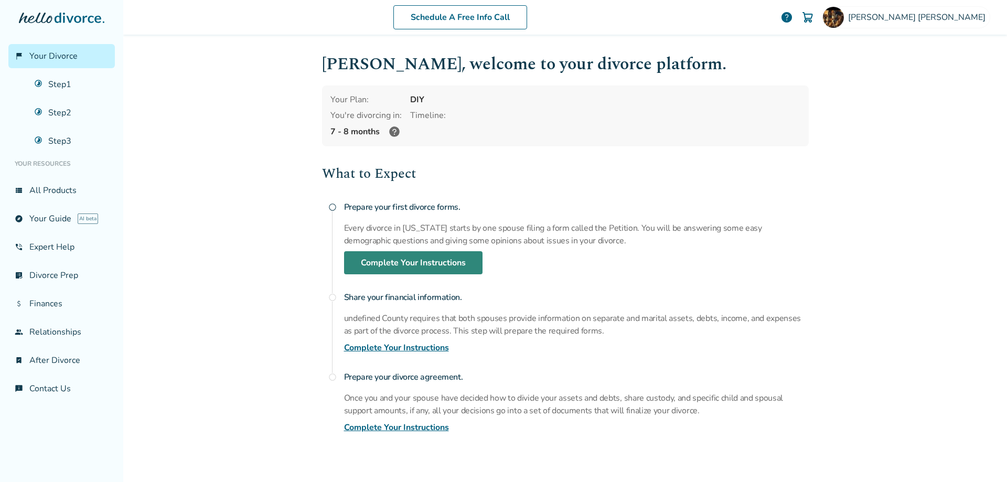
click at [419, 258] on link "Complete Your Instructions" at bounding box center [413, 262] width 139 height 23
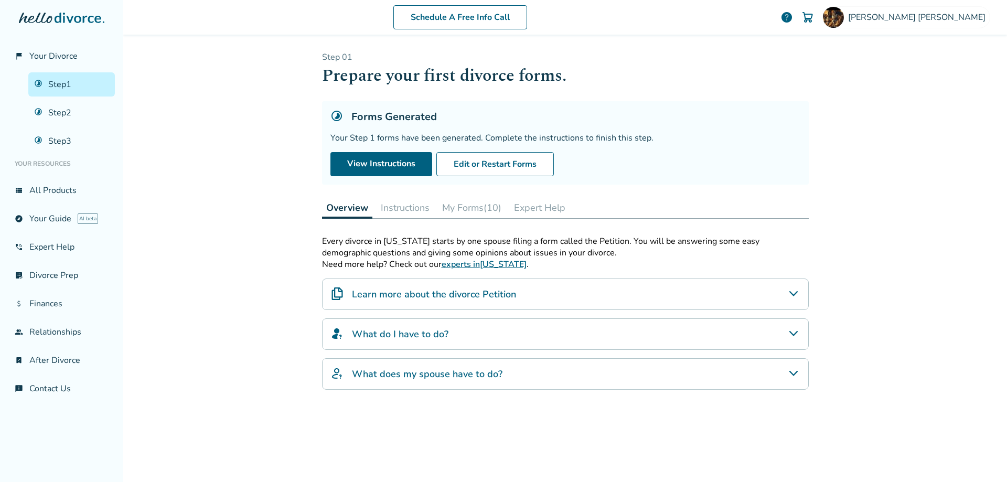
click at [478, 208] on button "My Forms (10)" at bounding box center [472, 207] width 68 height 21
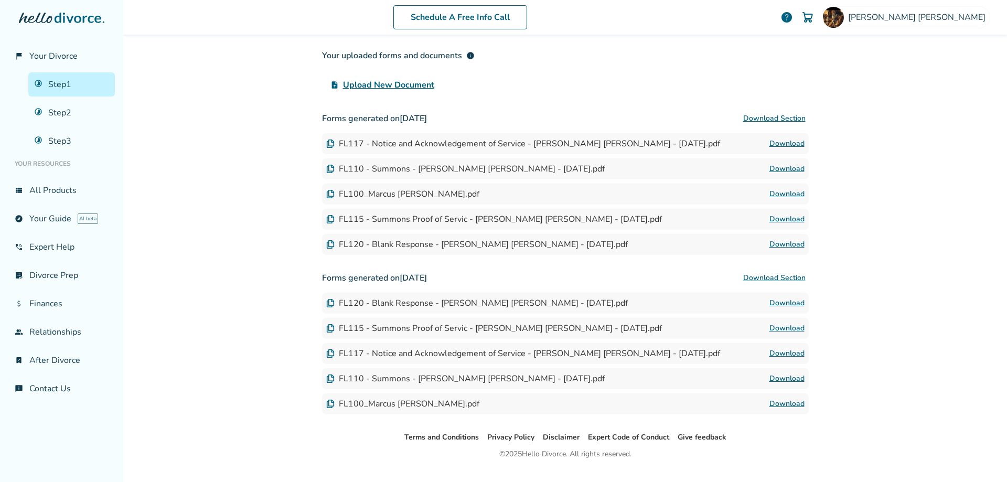
scroll to position [248, 0]
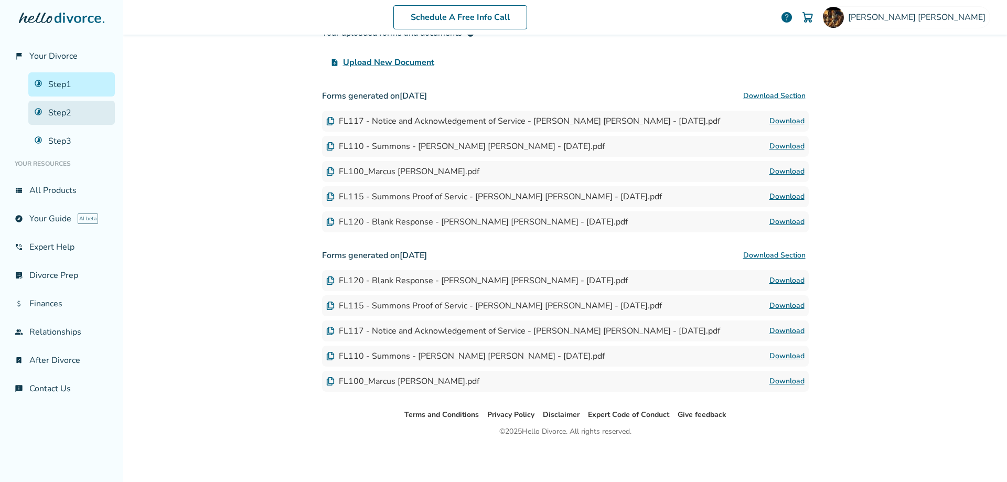
click at [66, 105] on link "Step 2" at bounding box center [71, 113] width 87 height 24
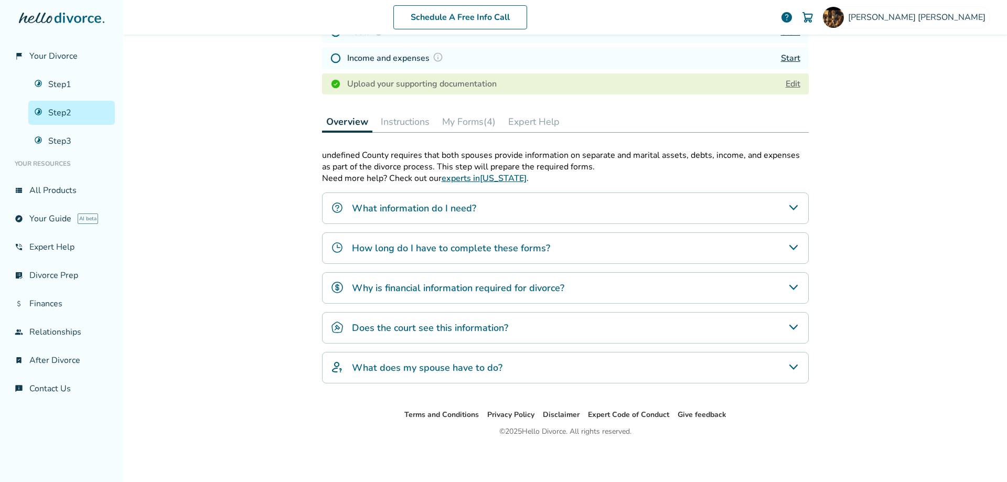
scroll to position [51, 0]
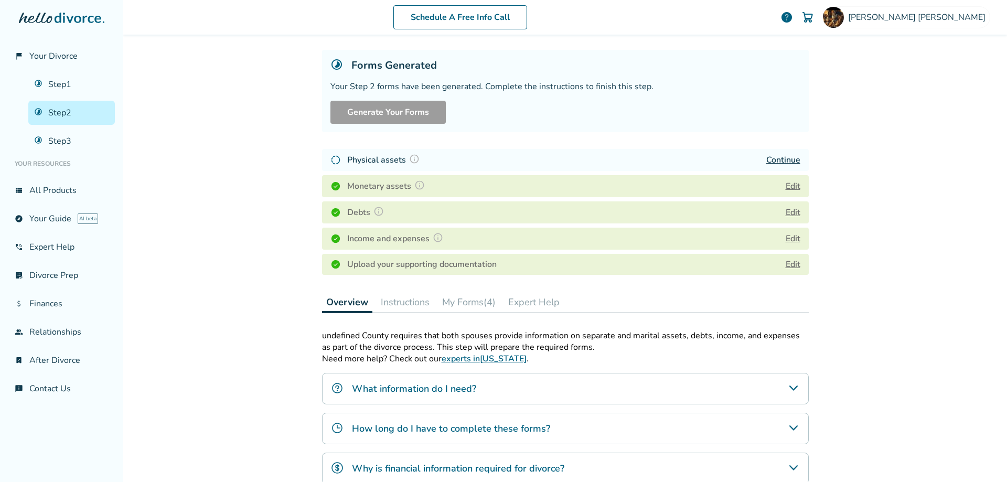
click at [481, 304] on button "My Forms (4)" at bounding box center [469, 302] width 62 height 21
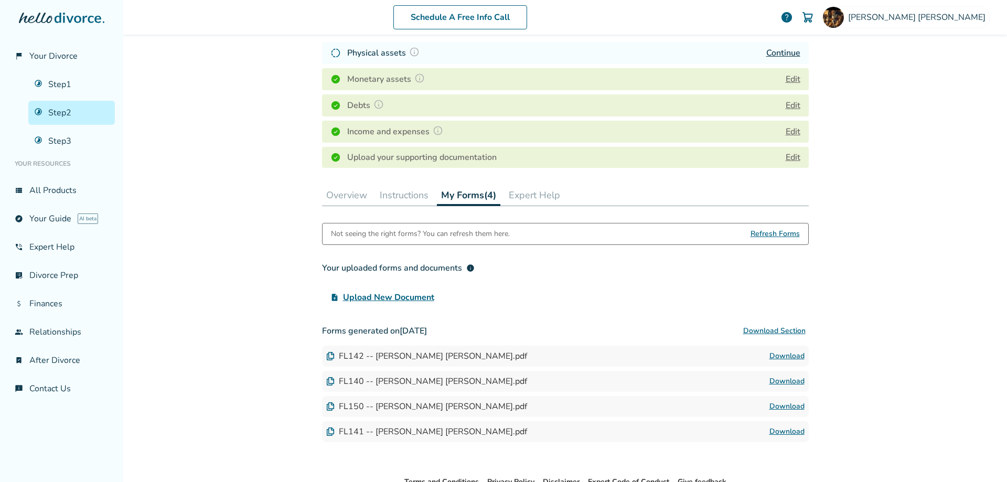
scroll to position [226, 0]
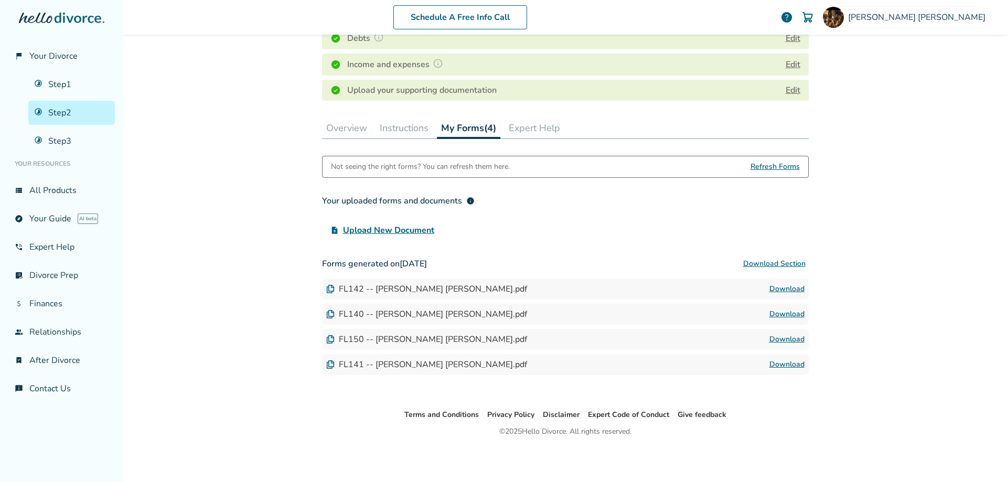
click at [779, 286] on link "Download" at bounding box center [787, 289] width 35 height 13
click at [409, 127] on button "Instructions" at bounding box center [404, 128] width 57 height 21
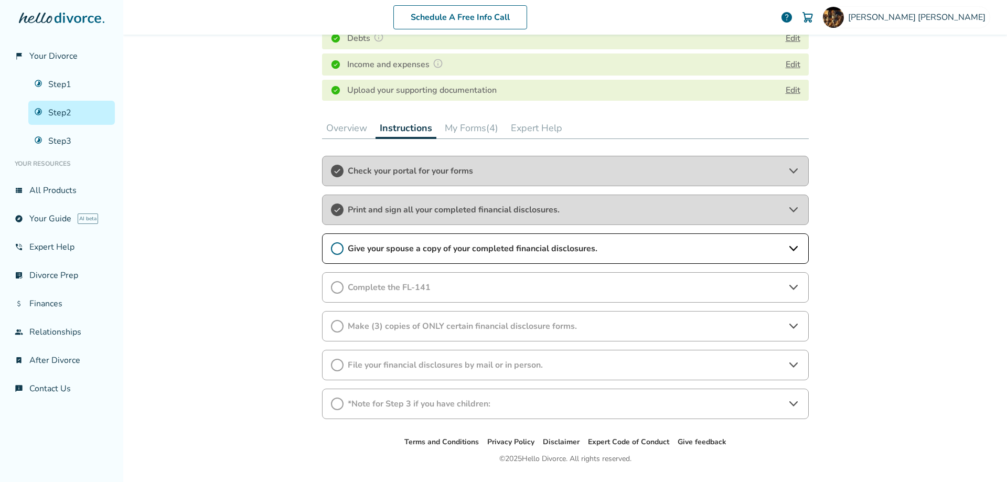
click at [335, 209] on icon at bounding box center [337, 210] width 13 height 13
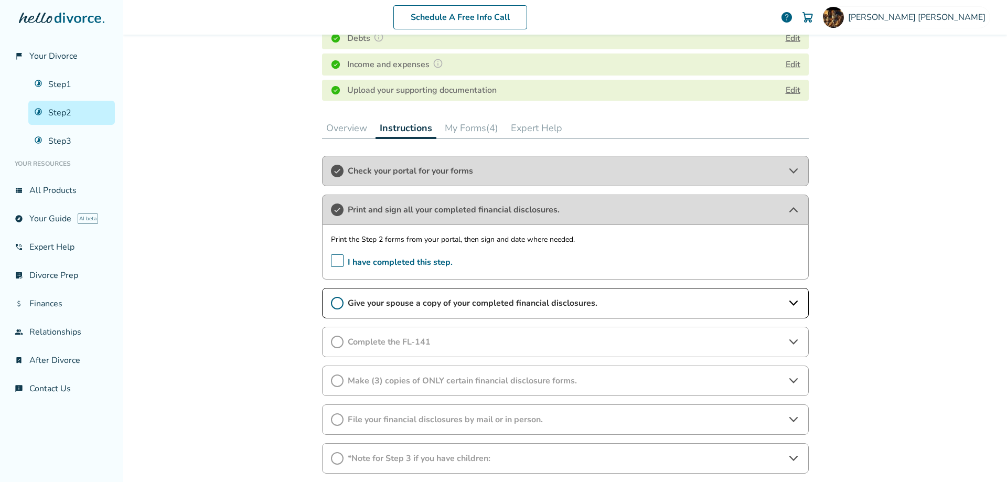
click at [335, 260] on span "I have completed this step." at bounding box center [392, 262] width 122 height 16
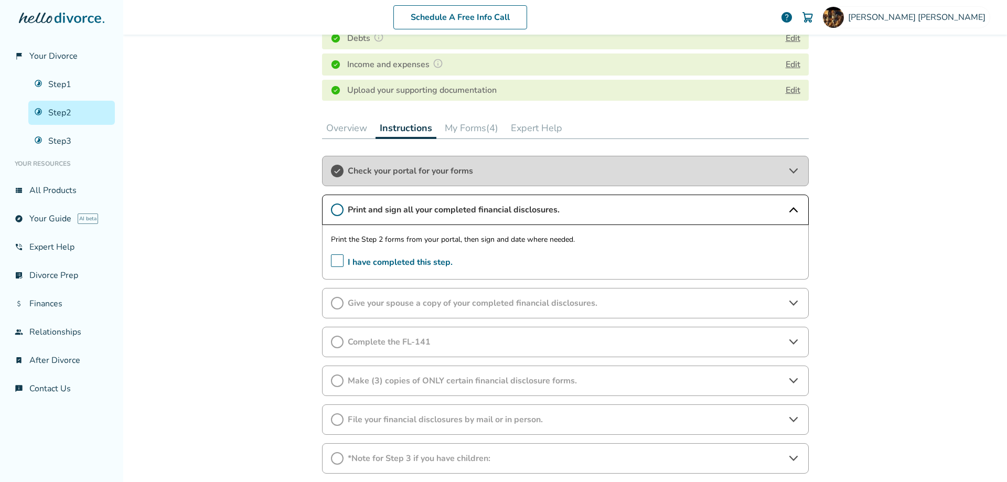
click at [333, 169] on icon at bounding box center [337, 171] width 13 height 13
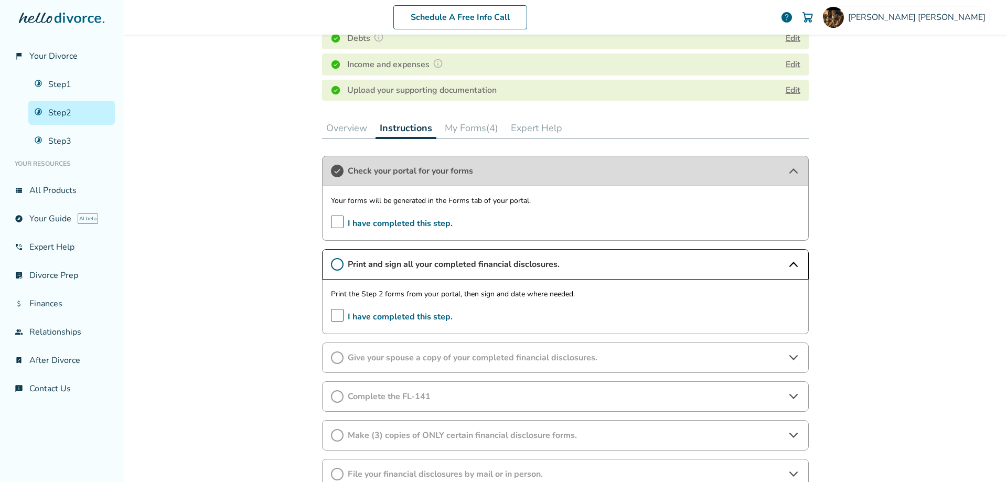
click at [333, 169] on icon at bounding box center [337, 171] width 13 height 13
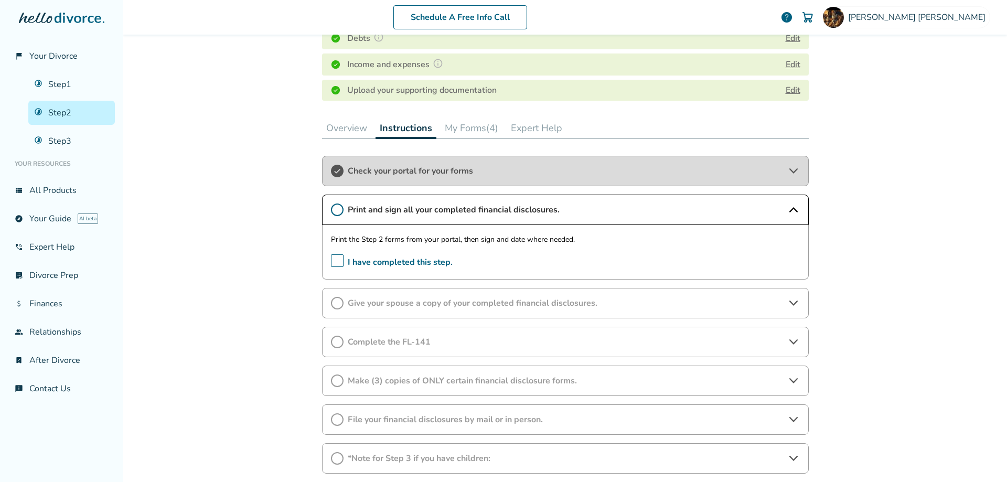
click at [333, 169] on icon at bounding box center [337, 171] width 13 height 13
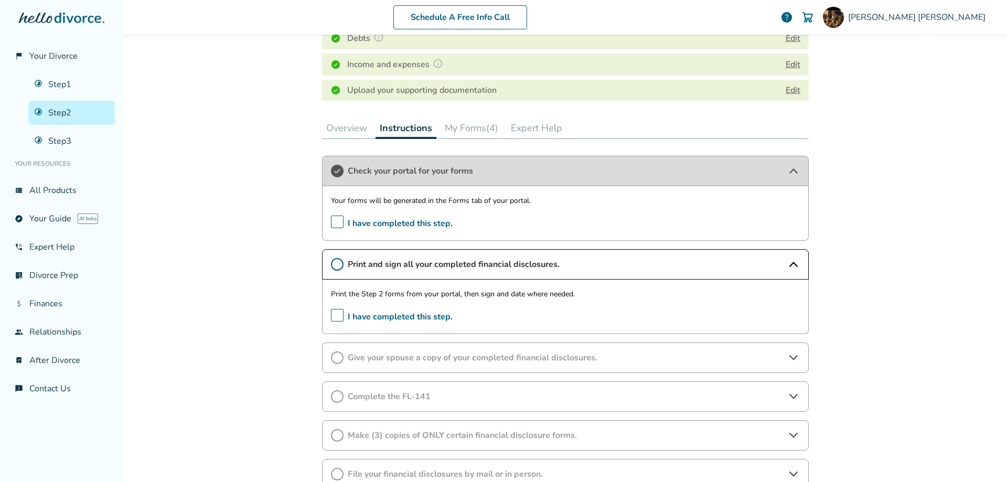
click at [331, 222] on span "I have completed this step." at bounding box center [392, 224] width 122 height 16
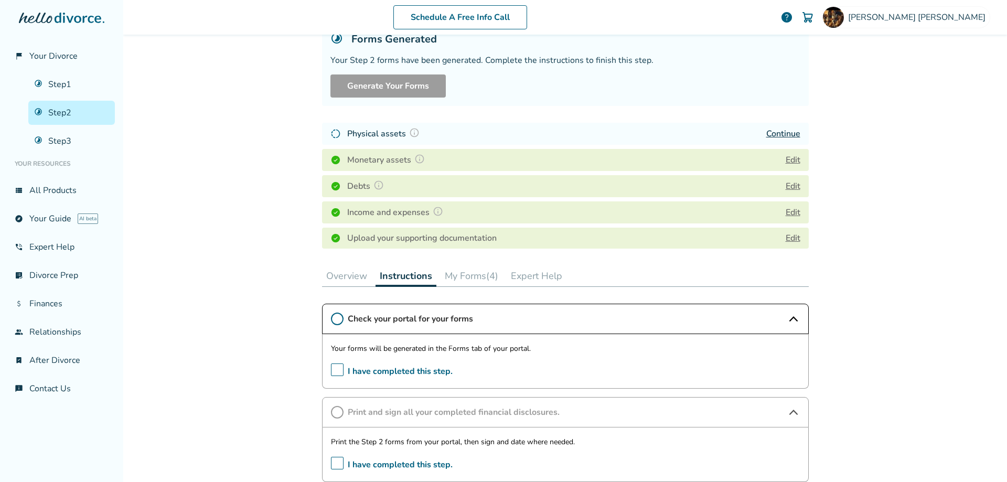
scroll to position [59, 0]
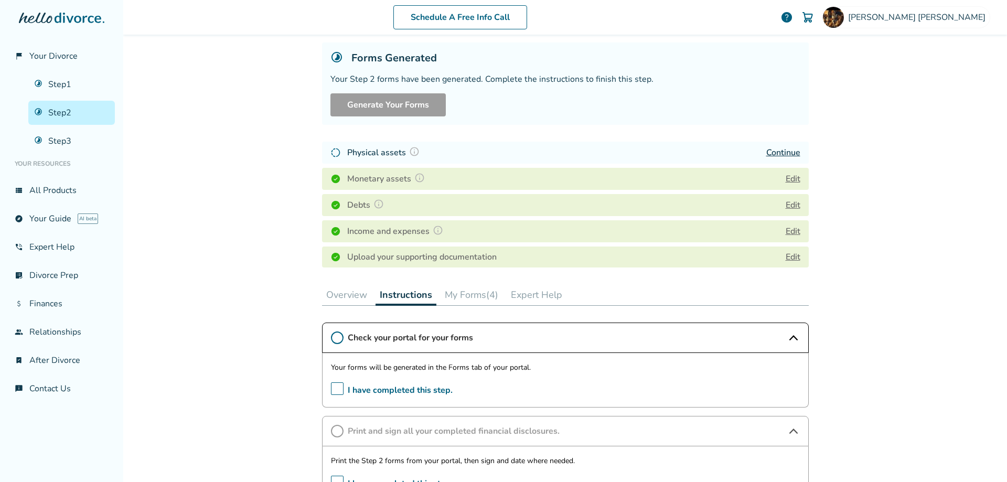
click at [790, 254] on link "Edit" at bounding box center [793, 257] width 15 height 12
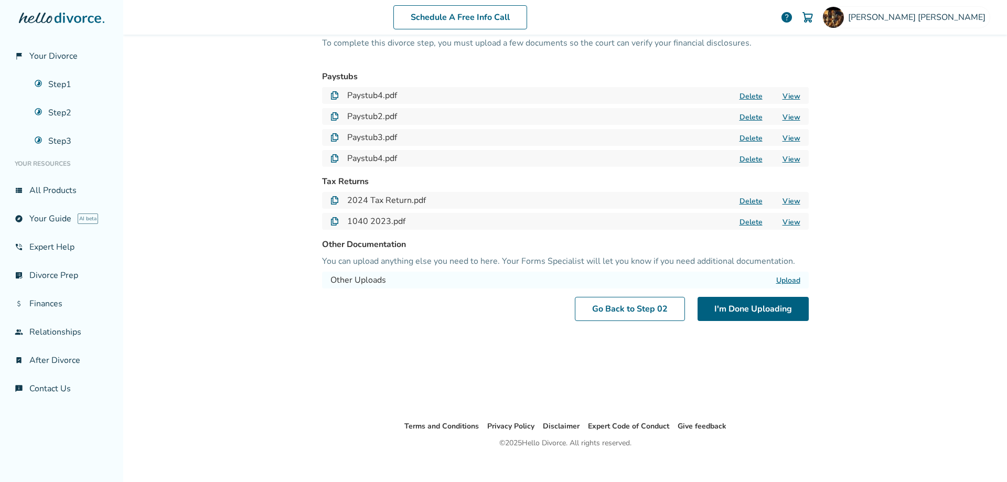
scroll to position [51, 0]
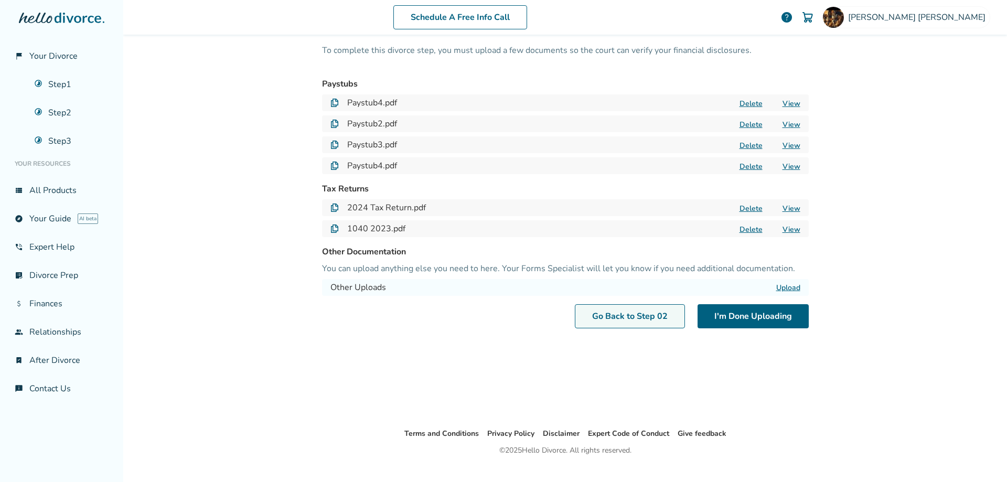
click at [605, 311] on link "Go Back to Step 0 2" at bounding box center [630, 316] width 110 height 24
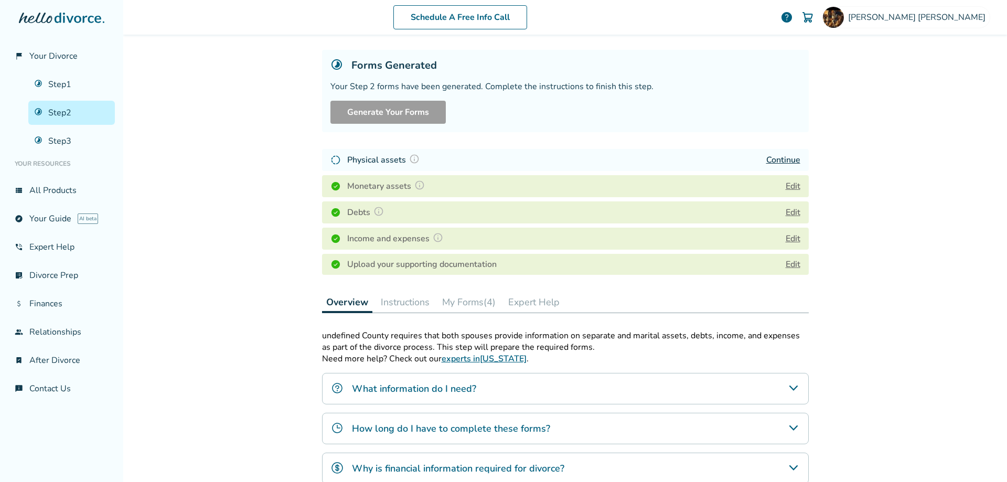
click at [783, 156] on link "Continue" at bounding box center [784, 160] width 34 height 12
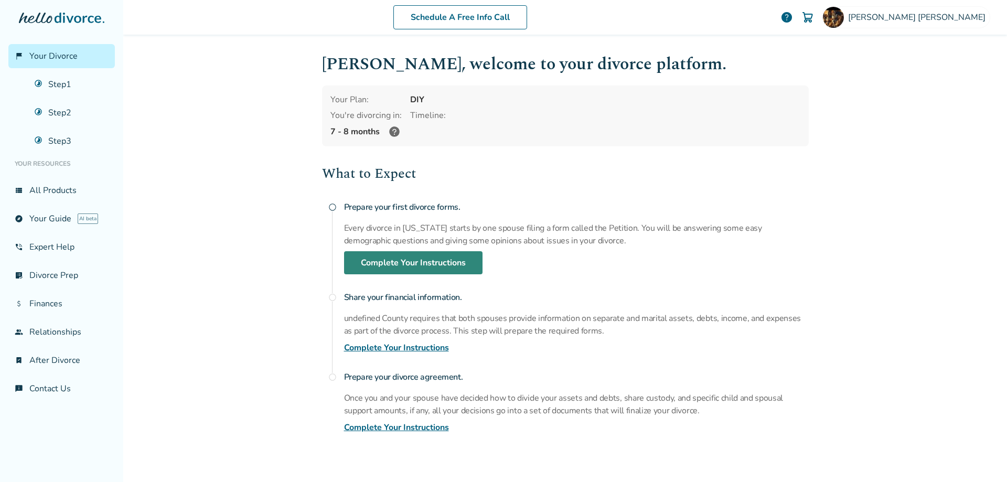
click at [427, 260] on link "Complete Your Instructions" at bounding box center [413, 262] width 139 height 23
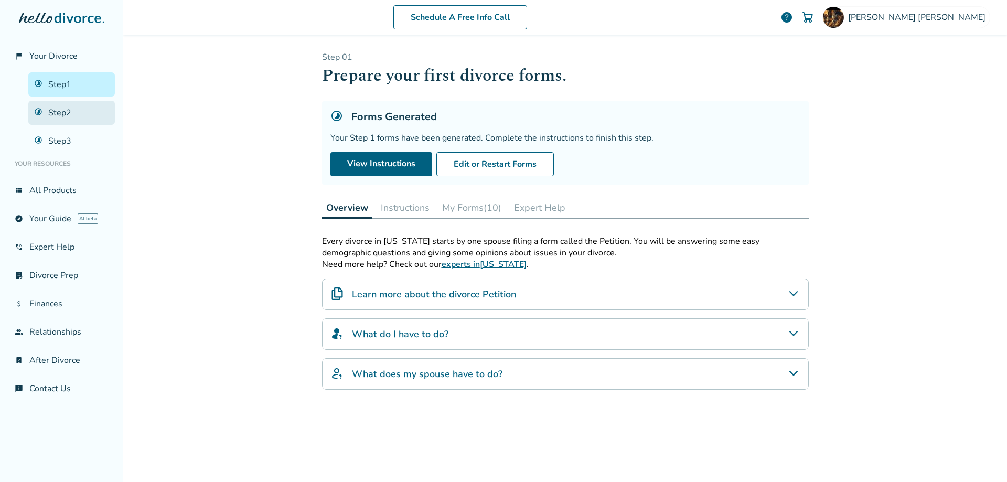
click at [66, 115] on link "Step 2" at bounding box center [71, 113] width 87 height 24
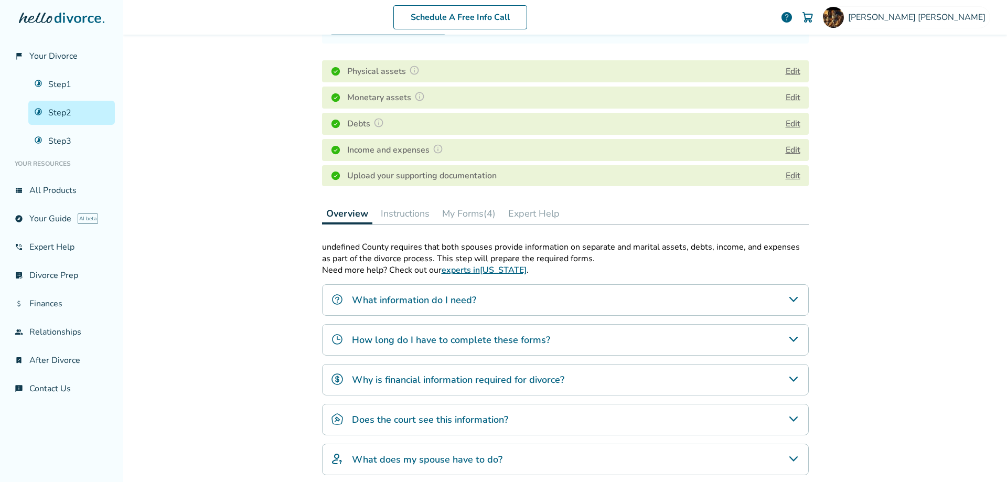
scroll to position [184, 0]
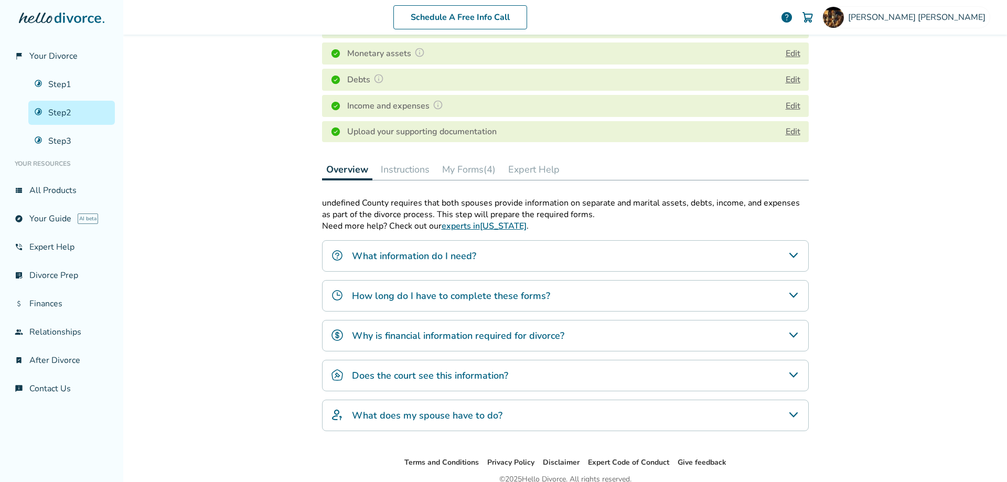
click at [464, 166] on button "My Forms (4)" at bounding box center [469, 169] width 62 height 21
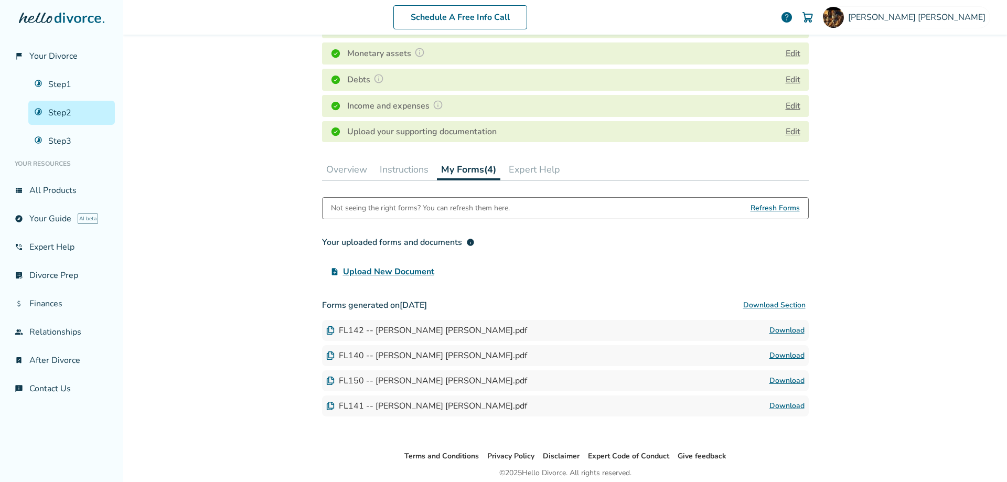
click at [783, 328] on link "Download" at bounding box center [787, 330] width 35 height 13
click at [403, 165] on button "Instructions" at bounding box center [404, 169] width 57 height 21
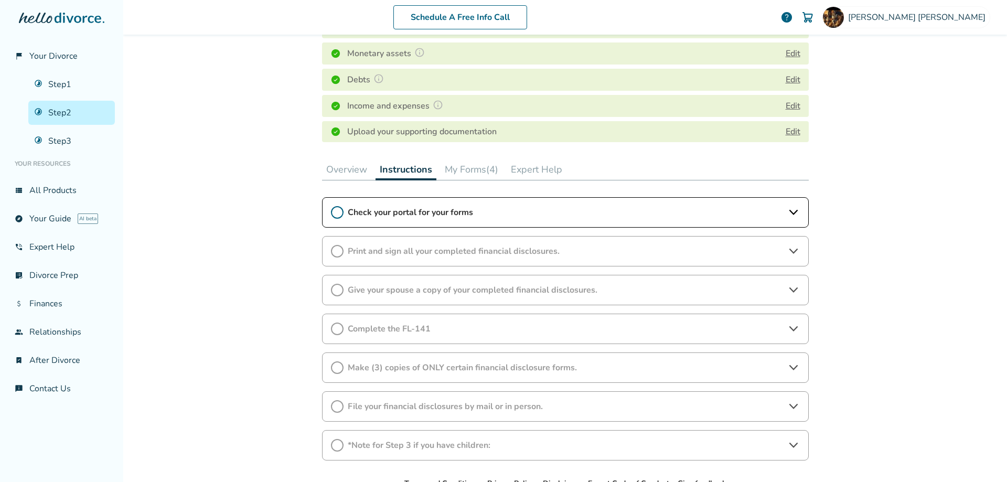
click at [335, 210] on icon at bounding box center [337, 212] width 13 height 13
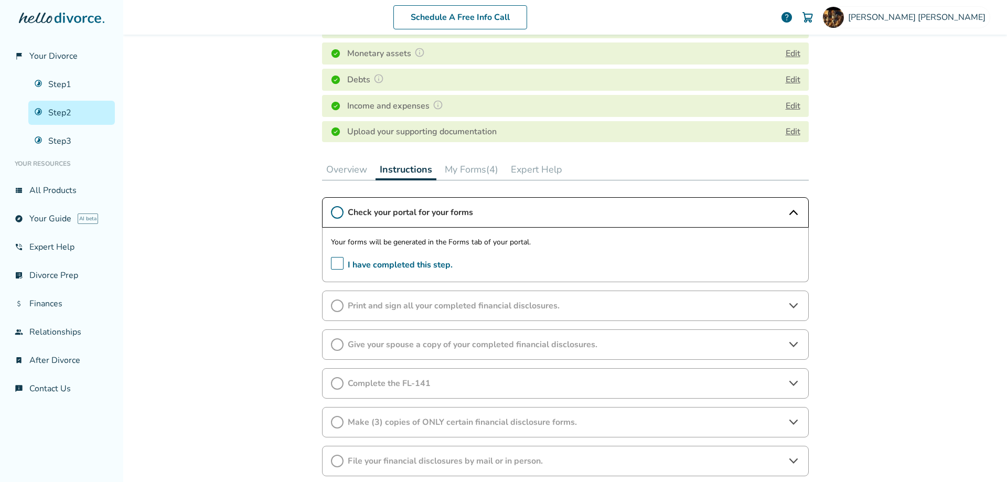
click at [350, 168] on button "Overview" at bounding box center [346, 169] width 49 height 21
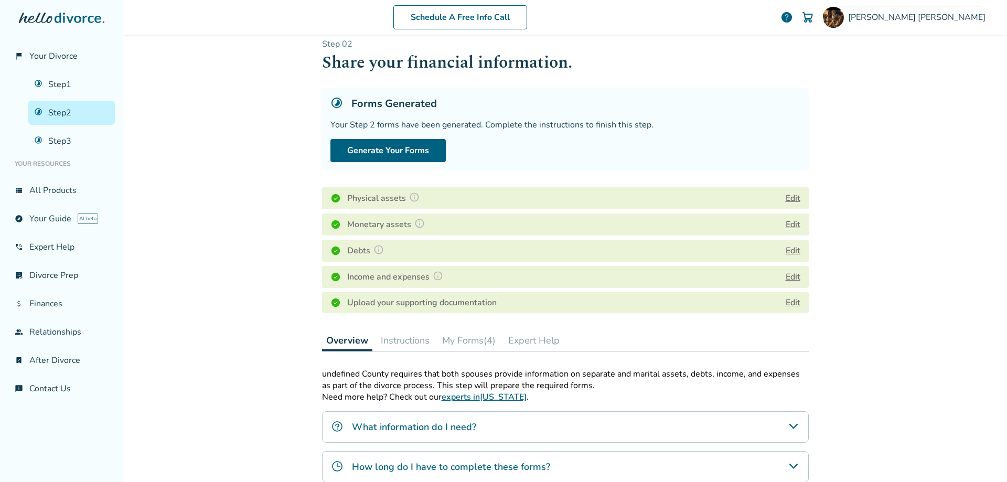
scroll to position [13, 0]
click at [397, 340] on button "Instructions" at bounding box center [405, 341] width 57 height 21
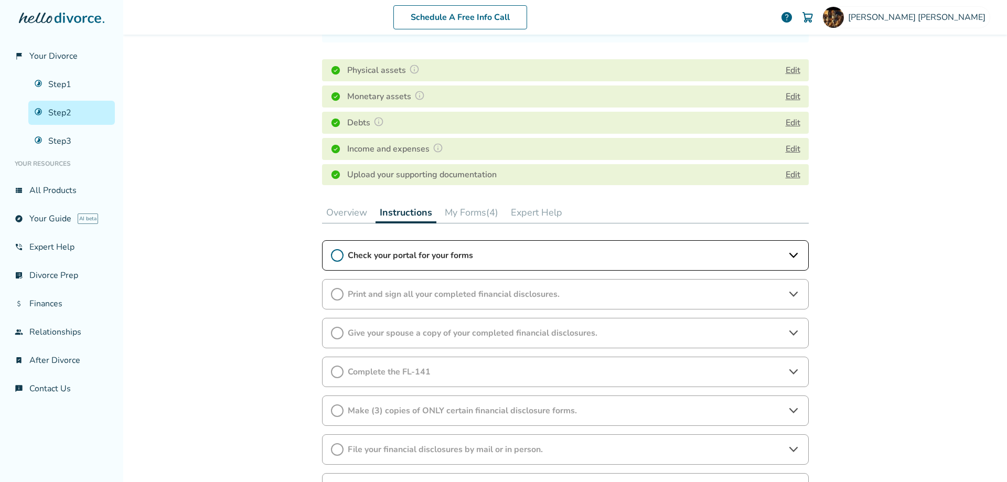
scroll to position [125, 0]
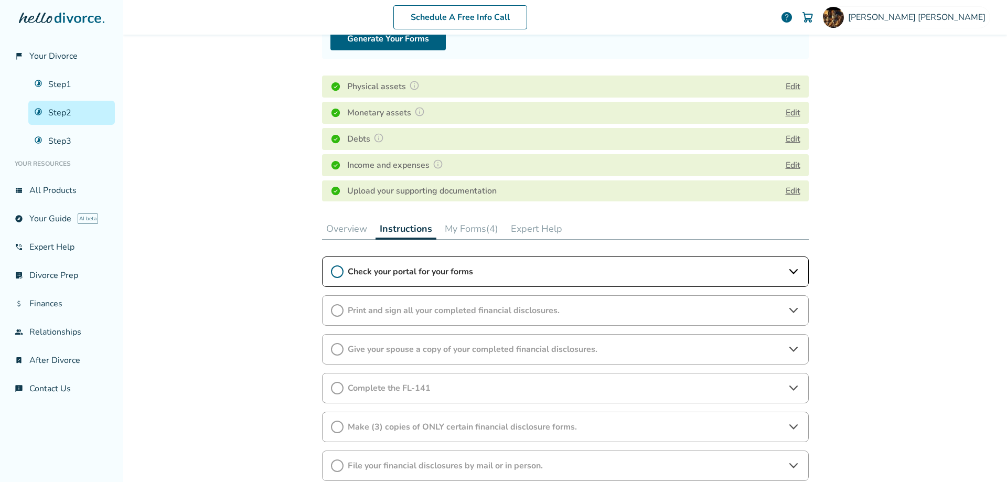
click at [787, 115] on button "Edit" at bounding box center [793, 113] width 15 height 13
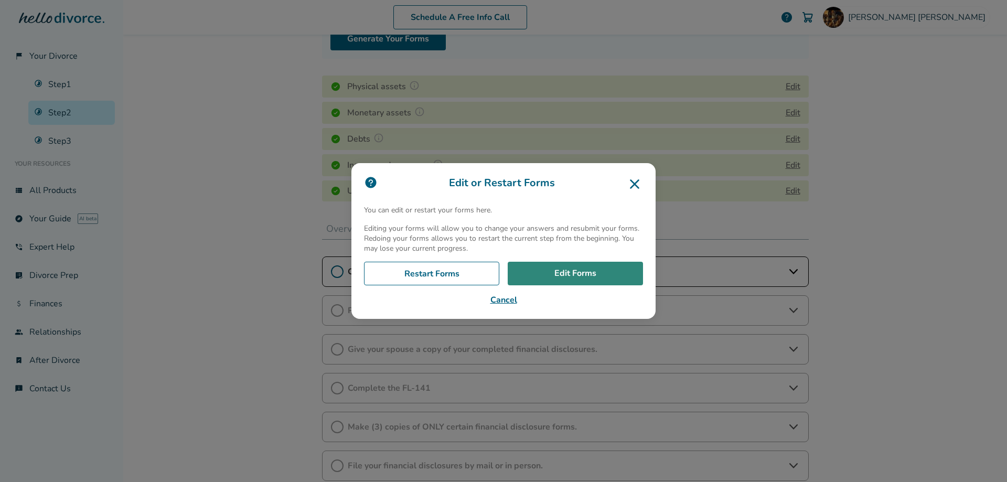
click at [585, 265] on link "Edit Forms" at bounding box center [575, 274] width 135 height 24
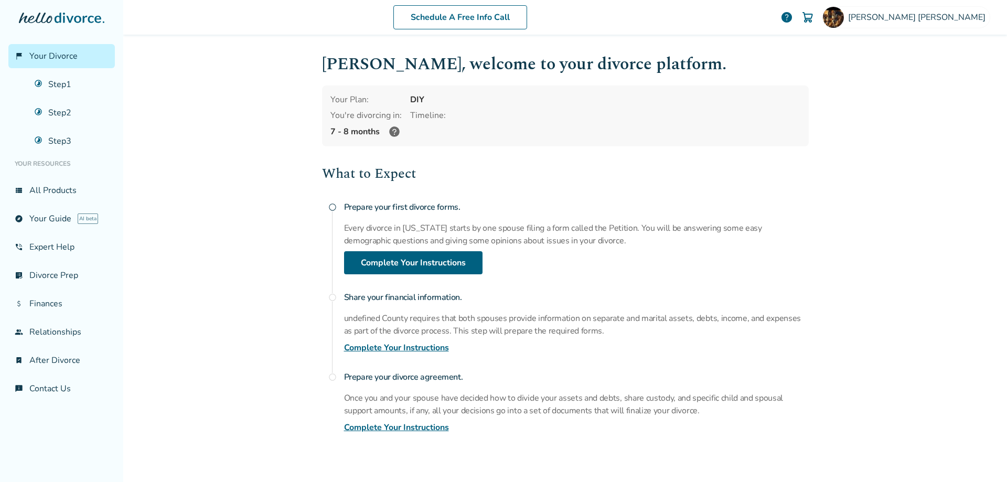
click at [393, 347] on link "Complete Your Instructions" at bounding box center [396, 348] width 105 height 13
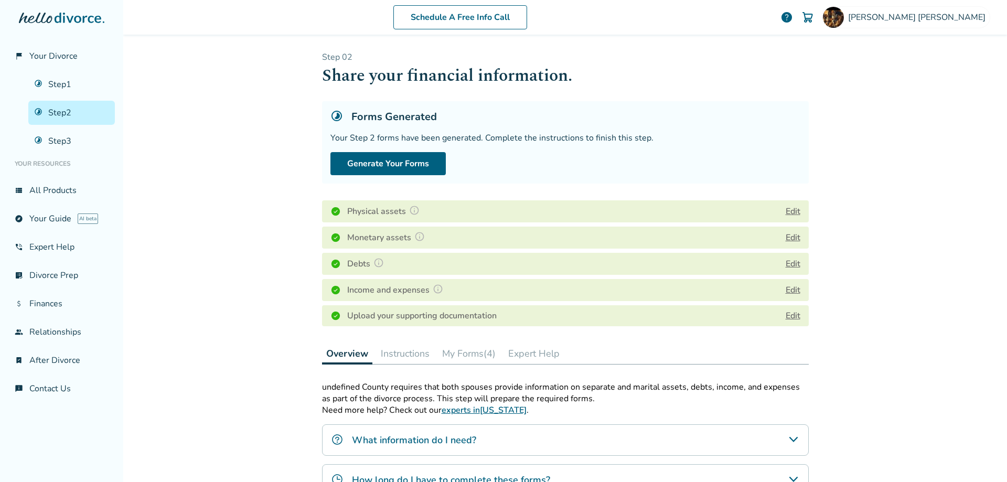
click at [787, 210] on button "Edit" at bounding box center [793, 211] width 15 height 13
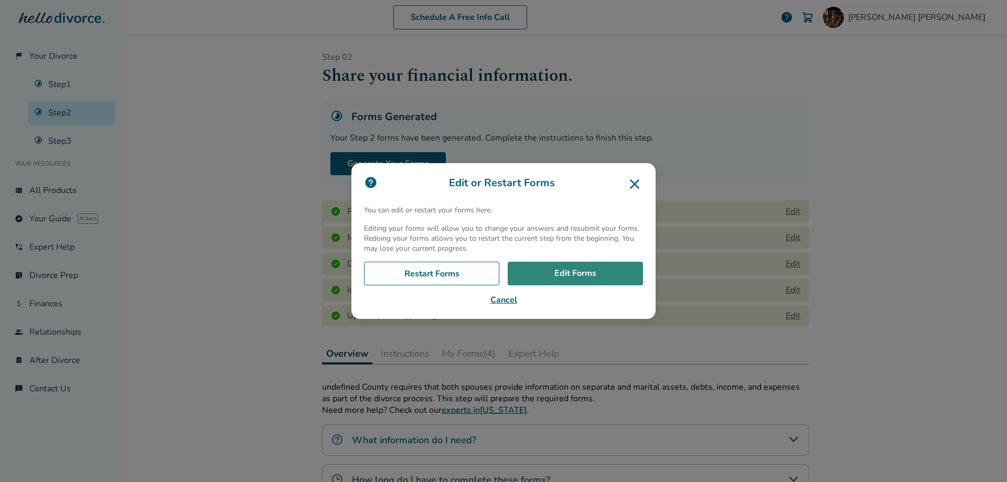
click at [585, 266] on link "Edit Forms" at bounding box center [575, 274] width 135 height 24
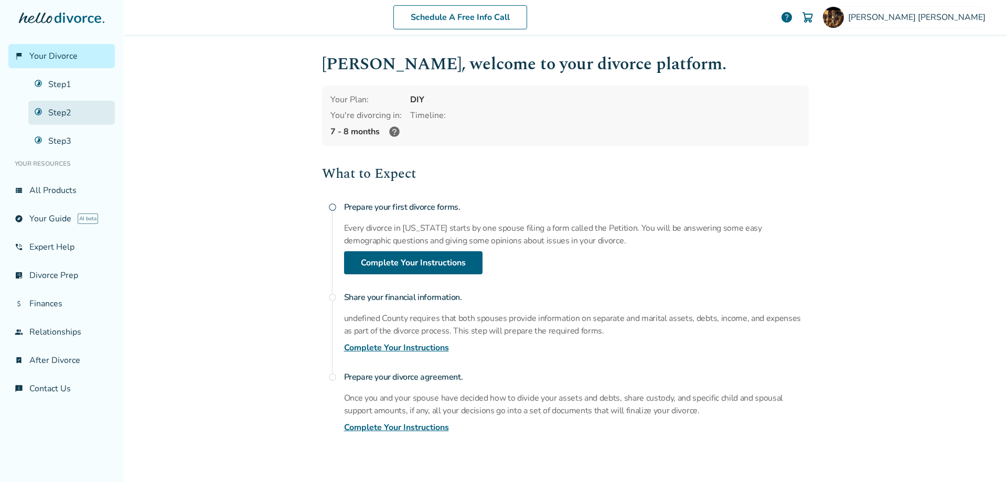
click at [67, 112] on link "Step 2" at bounding box center [71, 113] width 87 height 24
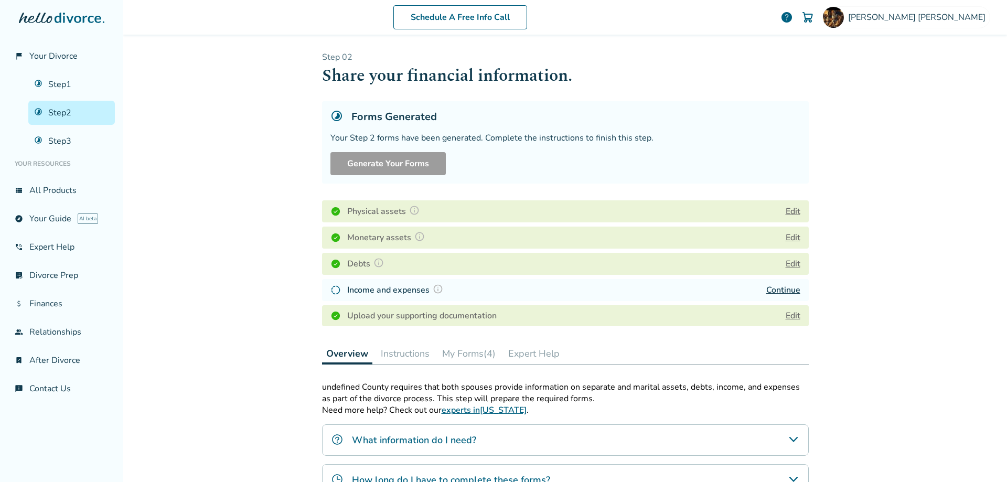
click at [779, 290] on link "Continue" at bounding box center [784, 290] width 34 height 12
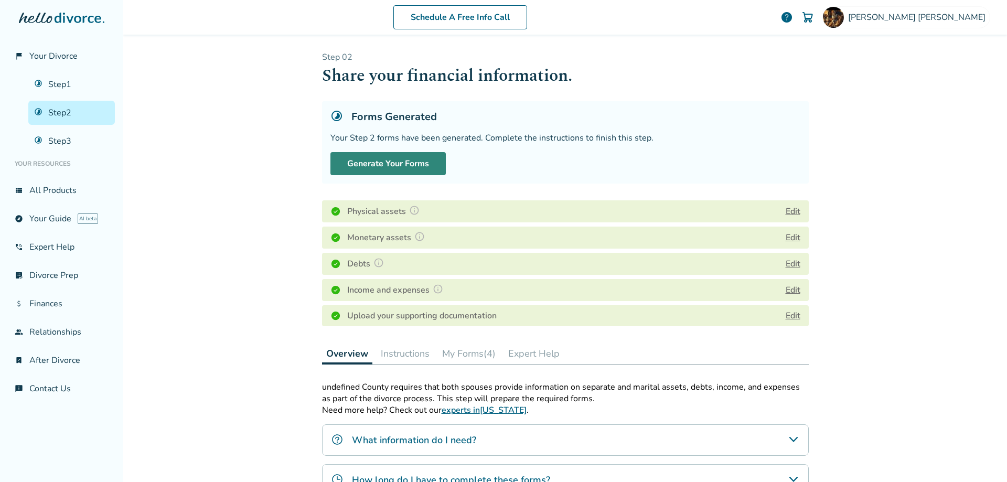
click at [384, 159] on button "Generate Your Forms" at bounding box center [388, 163] width 115 height 23
click at [467, 354] on button "My Forms (4)" at bounding box center [469, 353] width 62 height 21
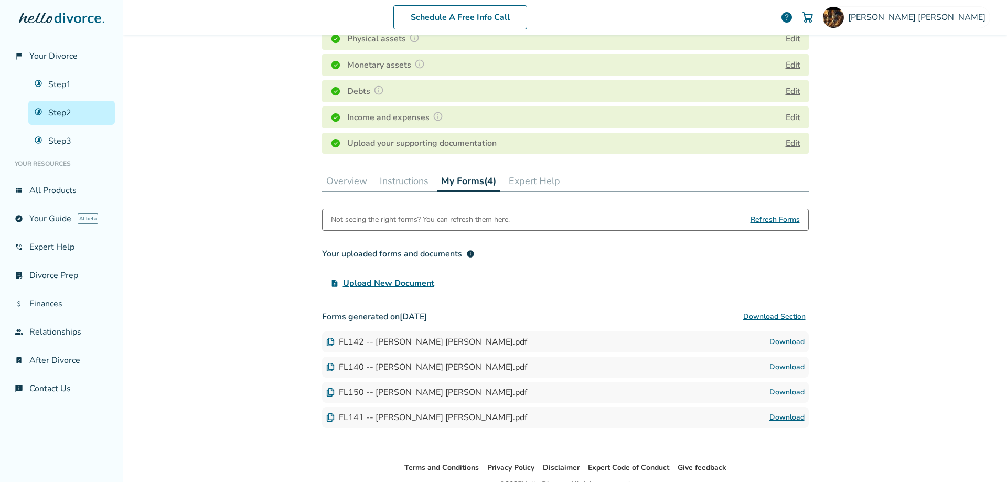
scroll to position [226, 0]
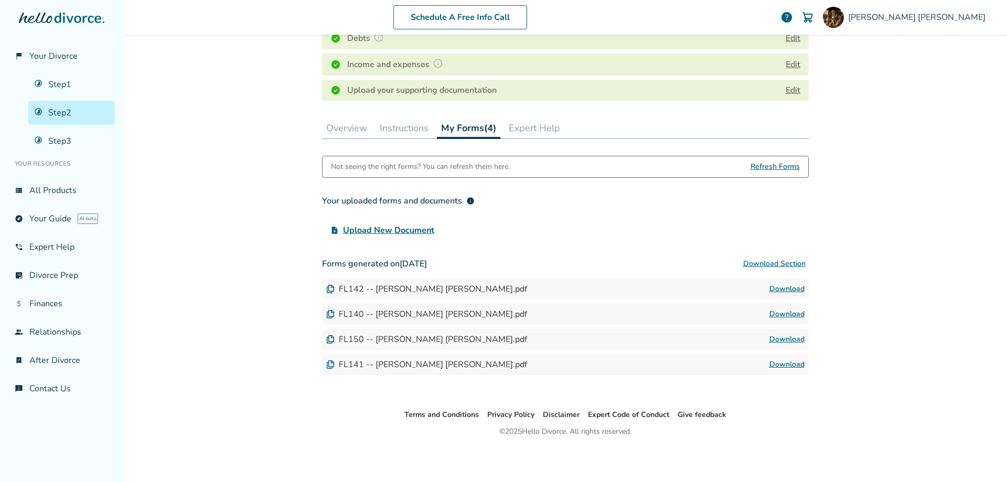
click at [784, 336] on link "Download" at bounding box center [787, 339] width 35 height 13
click at [725, 88] on div "Upload your supporting documentation Edit" at bounding box center [565, 90] width 487 height 21
click at [69, 139] on link "Step 3" at bounding box center [71, 141] width 87 height 24
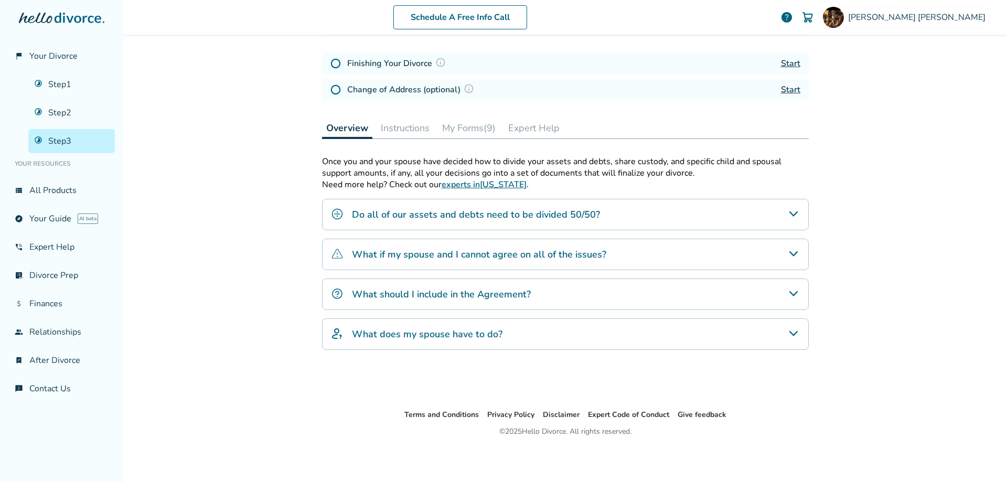
scroll to position [51, 0]
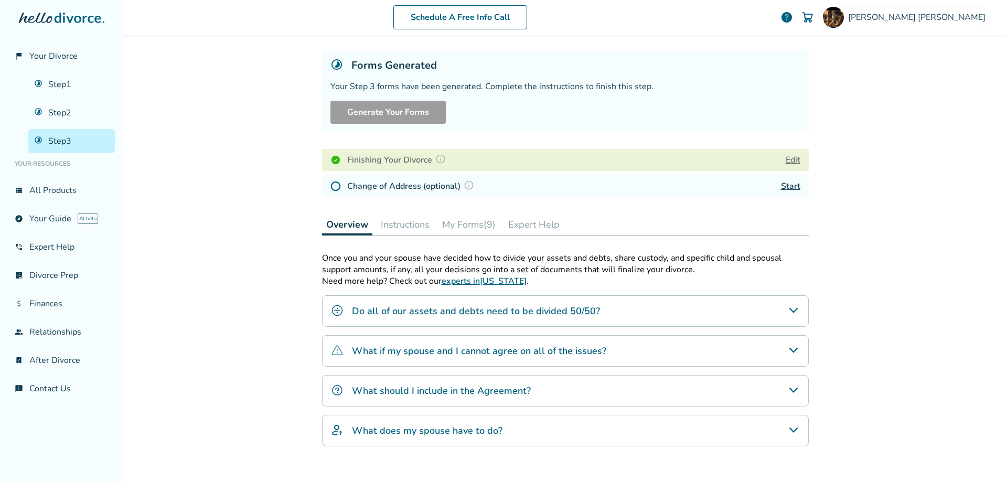
click at [452, 224] on button "My Forms (9)" at bounding box center [469, 224] width 62 height 21
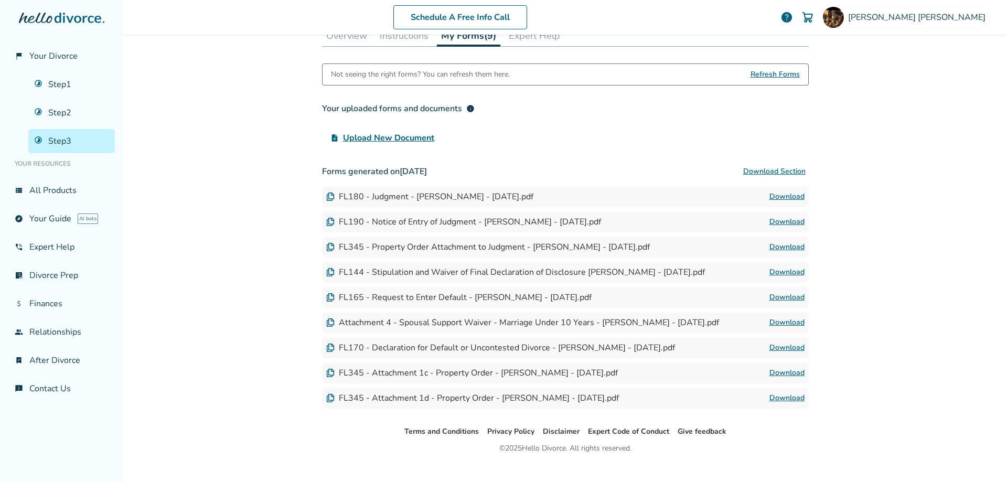
scroll to position [241, 0]
click at [780, 193] on link "Download" at bounding box center [787, 196] width 35 height 13
click at [782, 168] on button "Download Section" at bounding box center [774, 171] width 69 height 21
click at [773, 168] on button "Download Section" at bounding box center [774, 171] width 69 height 21
